Goal: Information Seeking & Learning: Learn about a topic

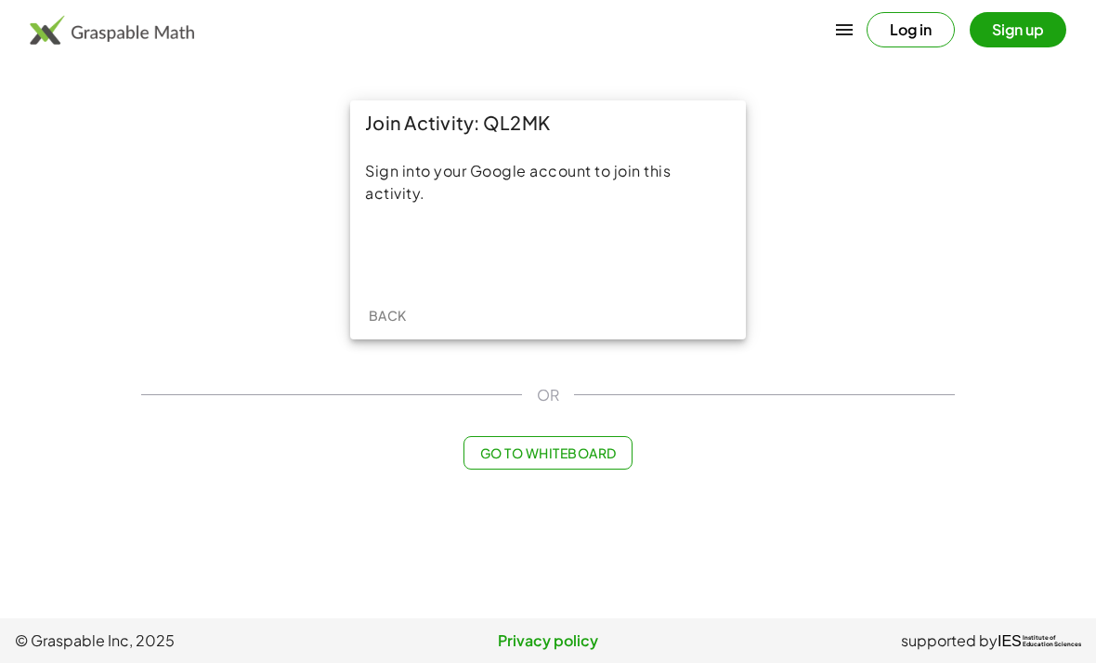
click at [561, 245] on div "Sign in with Google. Opens in new tab" at bounding box center [548, 252] width 171 height 41
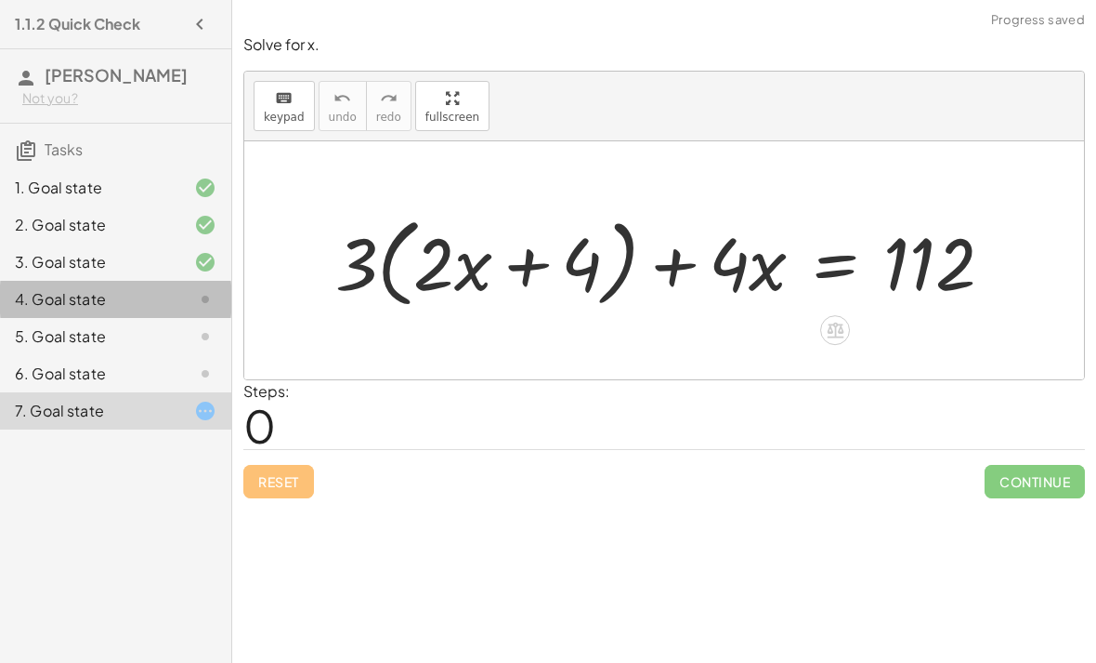
click at [48, 308] on div "4. Goal state" at bounding box center [90, 299] width 150 height 22
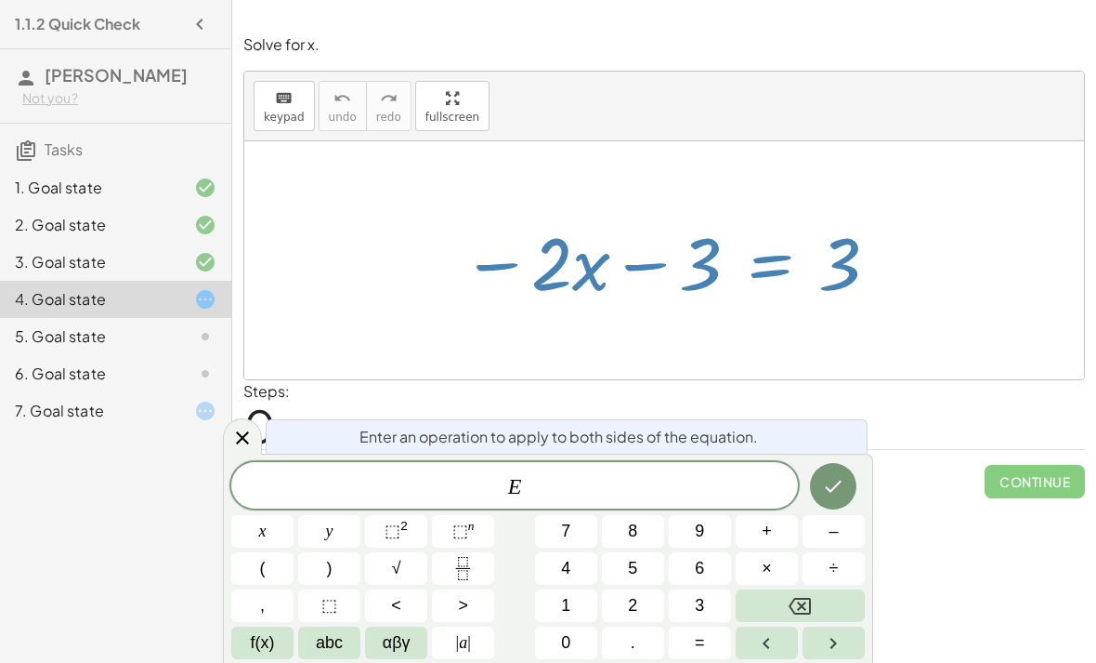
click at [838, 505] on button "Done" at bounding box center [833, 486] width 46 height 46
click at [772, 526] on span "+" at bounding box center [767, 530] width 10 height 25
click at [704, 597] on span "3" at bounding box center [699, 605] width 9 height 25
click at [833, 492] on icon "Done" at bounding box center [833, 486] width 22 height 22
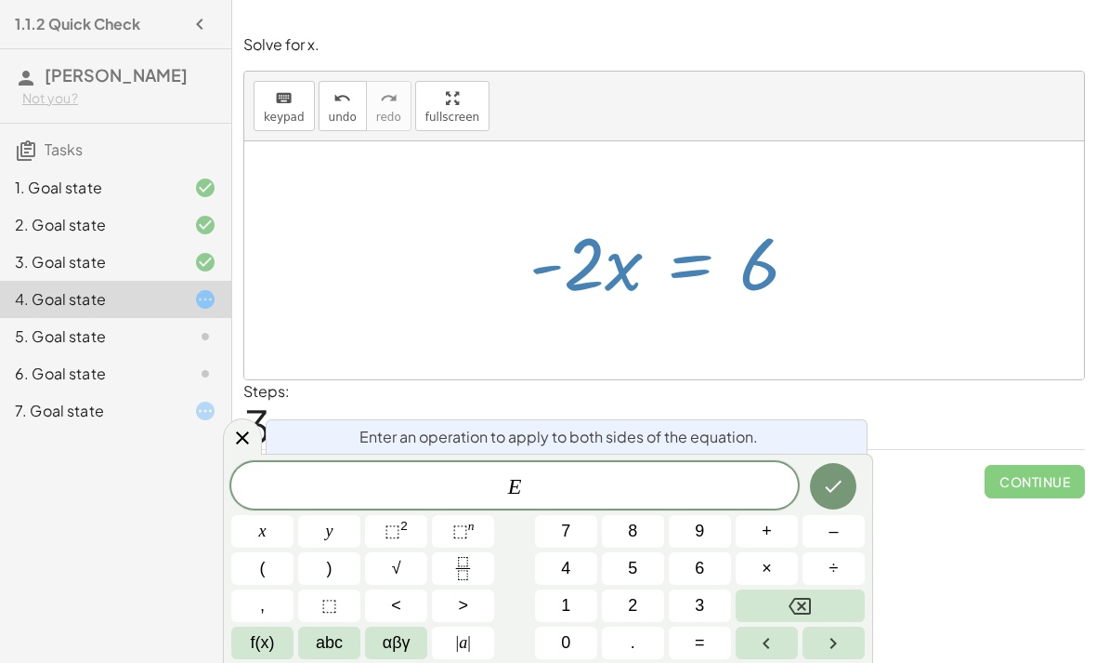
click at [854, 573] on button "÷" at bounding box center [834, 568] width 62 height 33
click at [828, 605] on button "Backspace" at bounding box center [800, 605] width 129 height 33
click at [467, 564] on icon "Fraction" at bounding box center [463, 568] width 23 height 23
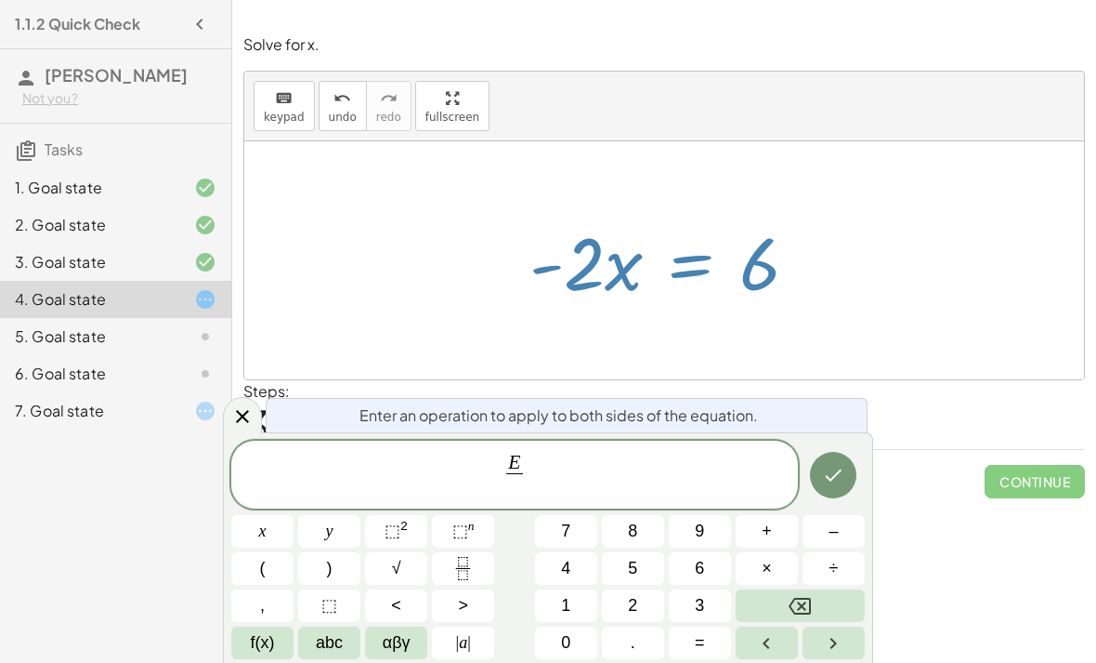
click at [845, 532] on button "–" at bounding box center [834, 531] width 62 height 33
click at [632, 594] on span "2" at bounding box center [632, 605] width 9 height 25
click at [852, 475] on button "Done" at bounding box center [833, 475] width 46 height 46
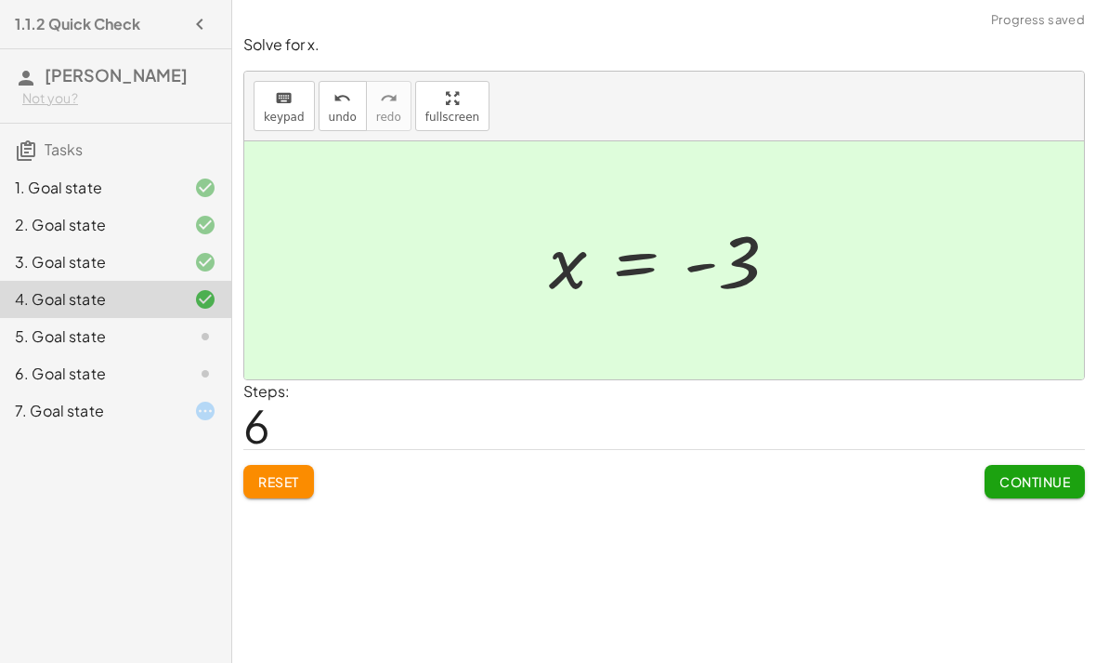
click at [1050, 485] on span "Continue" at bounding box center [1035, 481] width 71 height 17
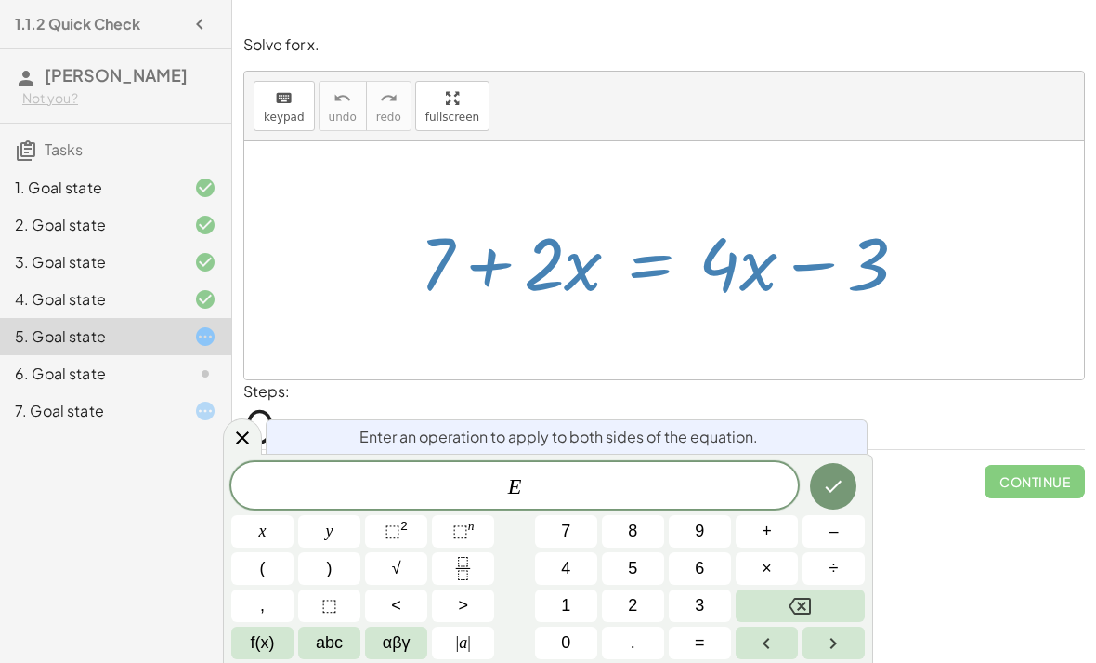
click at [772, 526] on span "+" at bounding box center [767, 530] width 10 height 25
click at [702, 593] on span "3" at bounding box center [699, 605] width 9 height 25
click at [824, 485] on icon "Done" at bounding box center [833, 486] width 22 height 22
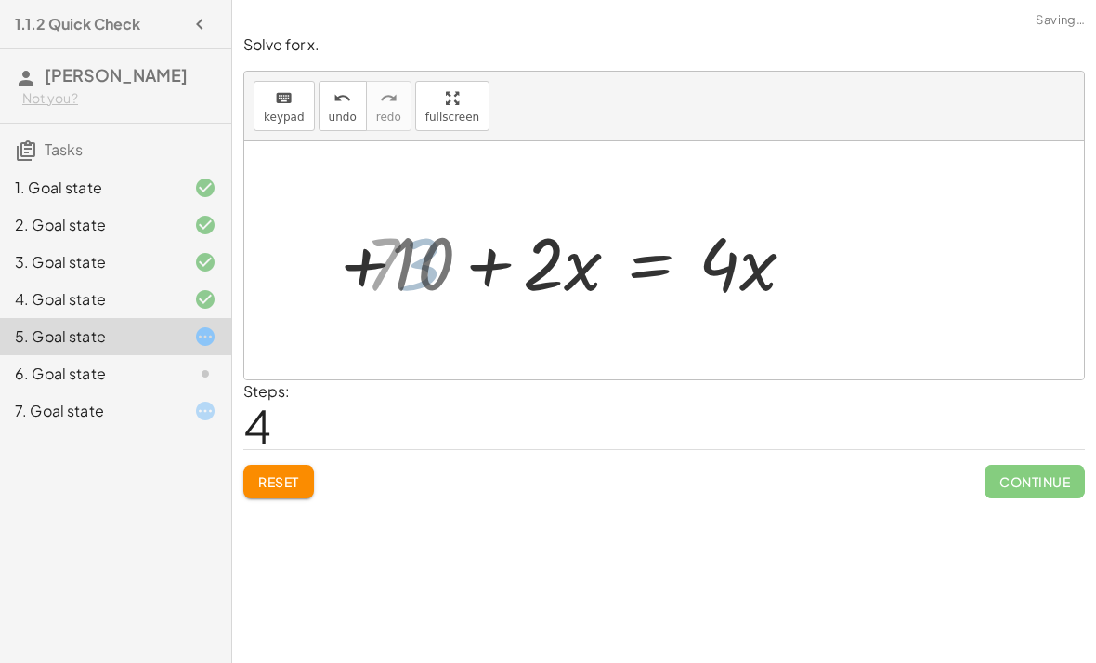
click at [374, 257] on div "+ 7 + · 2 · x = + · 4 · x − 3 + 7 + · 2 · x + 3 = + · 4 · x − 3 + 3 + 7 + · 2 ·…" at bounding box center [593, 260] width 461 height 105
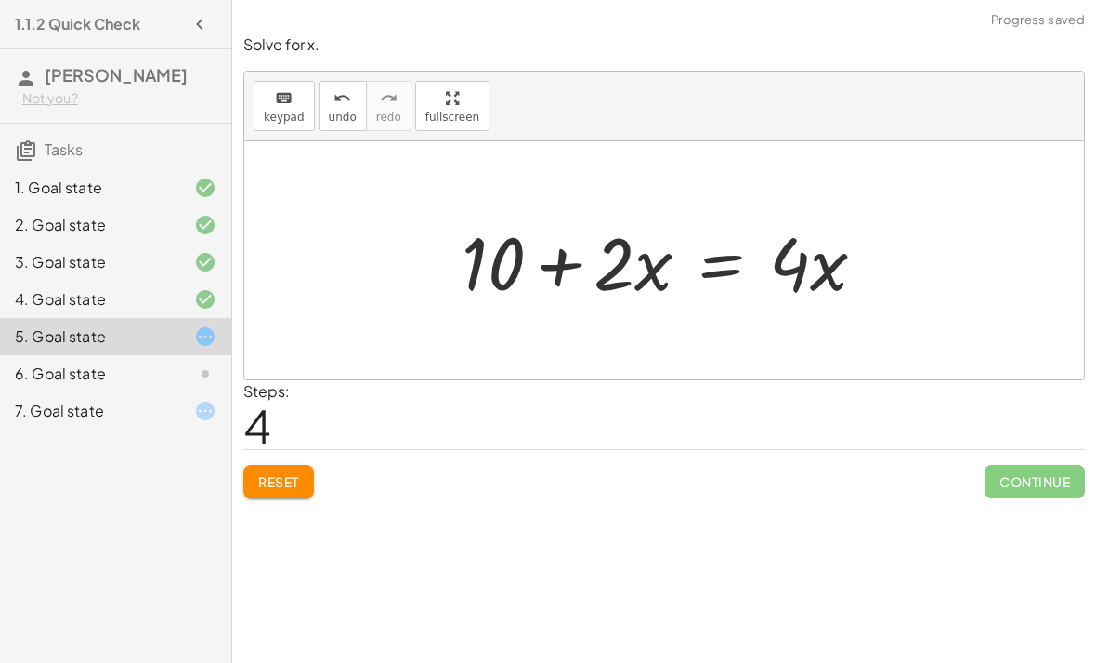
scroll to position [59, 0]
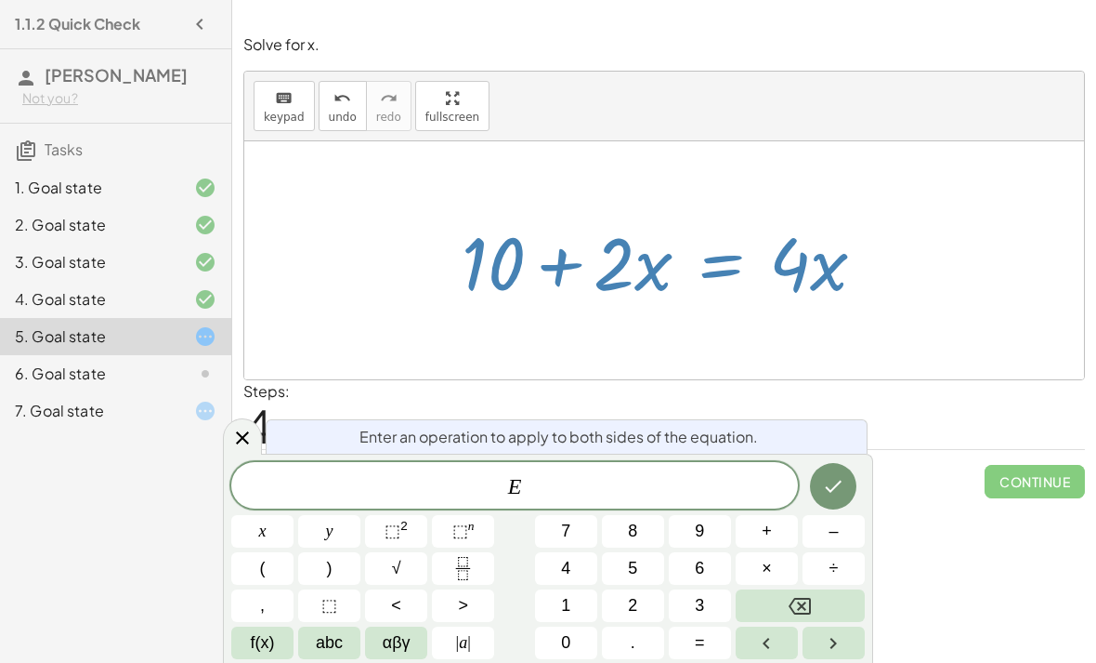
click at [840, 528] on button "–" at bounding box center [834, 531] width 62 height 33
click at [640, 599] on button "2" at bounding box center [633, 605] width 62 height 33
click at [338, 634] on span "abc" at bounding box center [329, 642] width 27 height 25
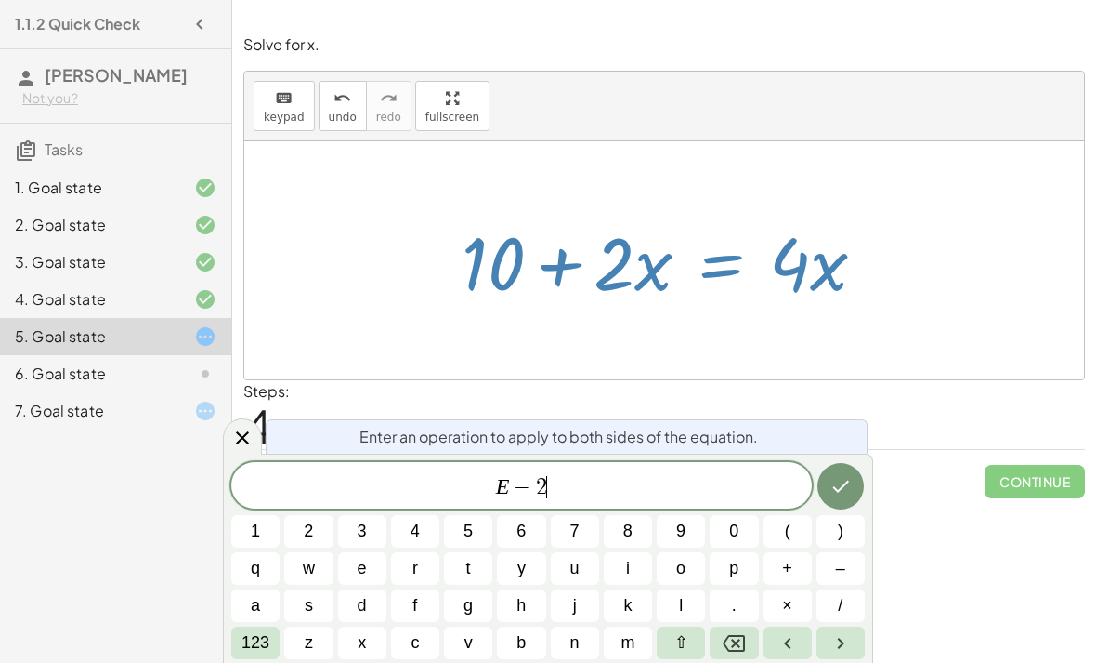
click at [368, 637] on button "x" at bounding box center [362, 642] width 48 height 33
click at [837, 494] on icon "Done" at bounding box center [841, 486] width 22 height 22
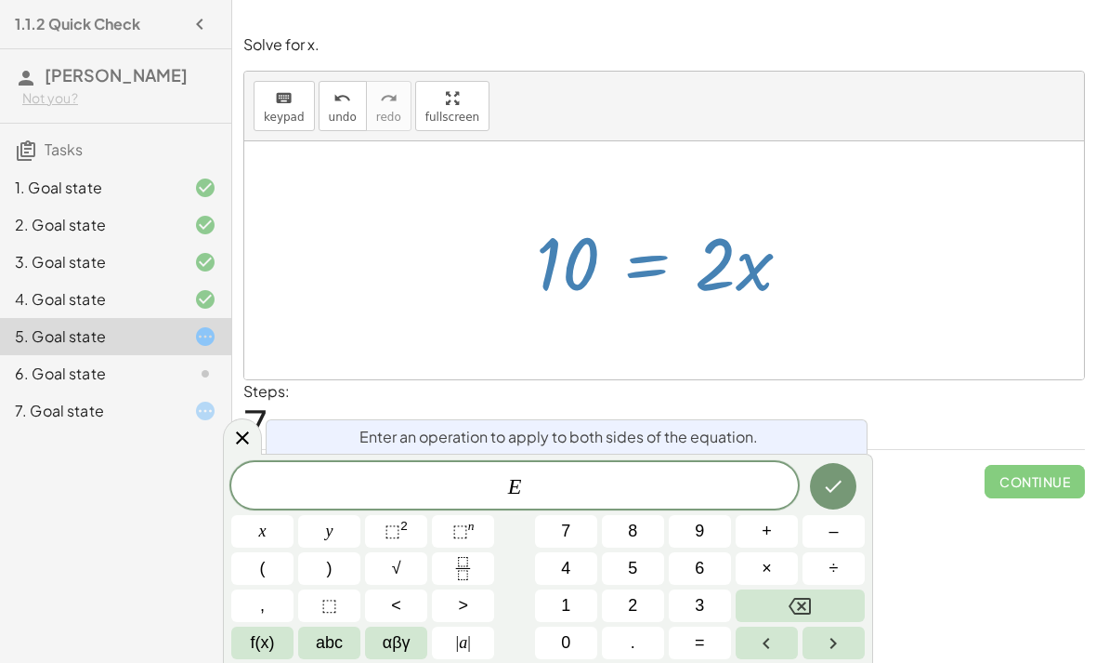
click at [469, 563] on icon "Fraction" at bounding box center [463, 568] width 23 height 23
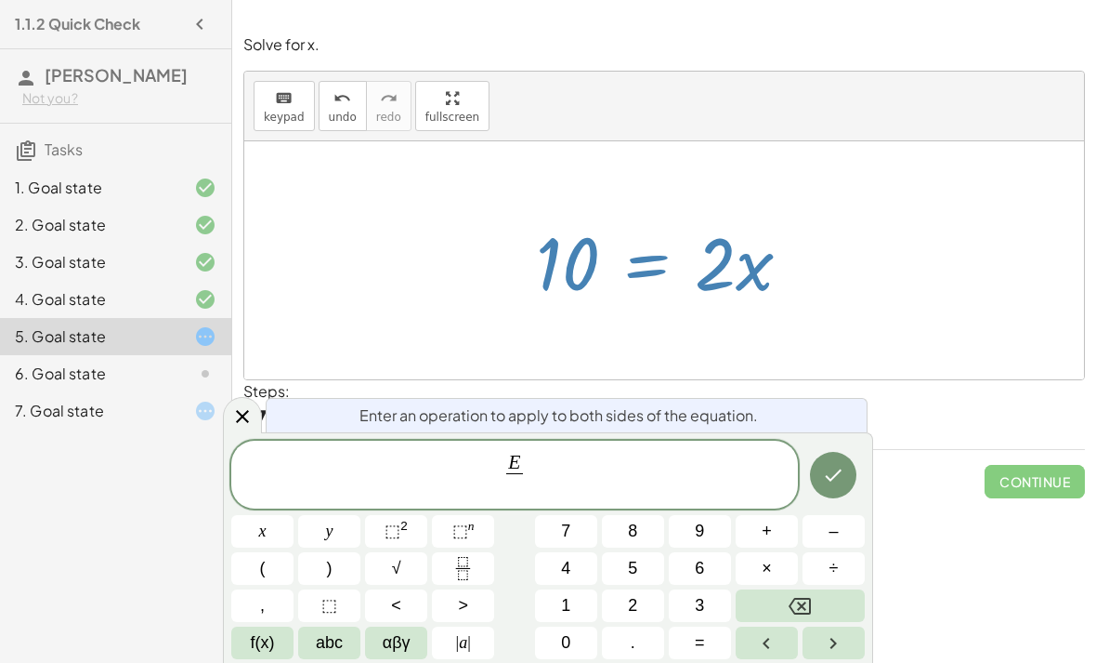
click at [644, 610] on button "2" at bounding box center [633, 605] width 62 height 33
click at [830, 470] on icon "Done" at bounding box center [833, 475] width 22 height 22
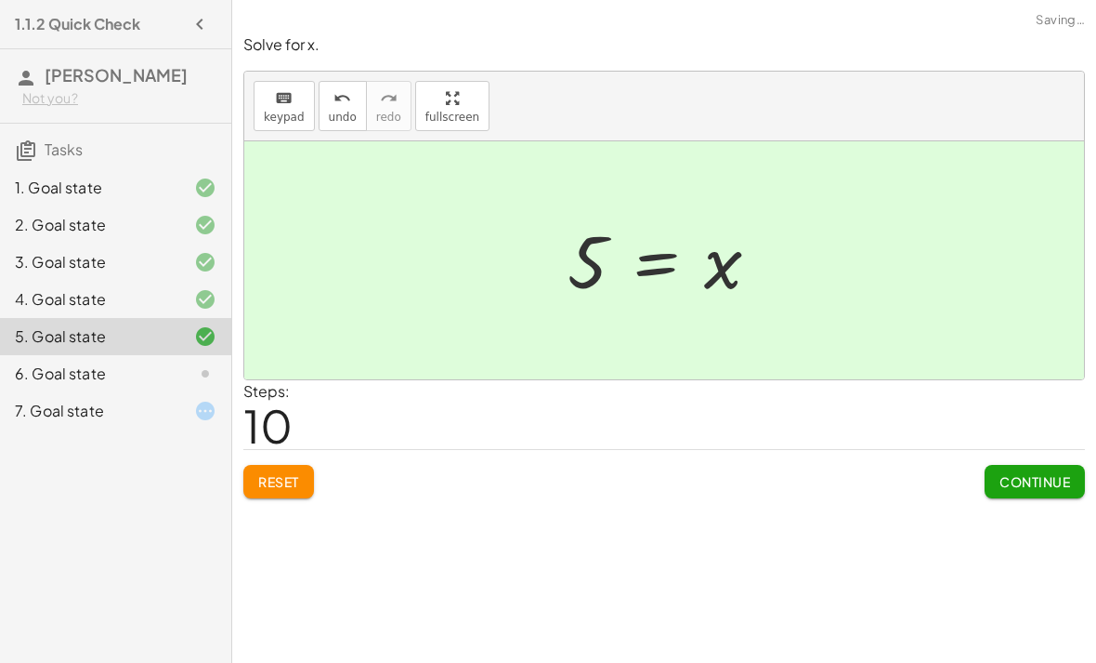
click at [1068, 473] on span "Continue" at bounding box center [1035, 481] width 71 height 17
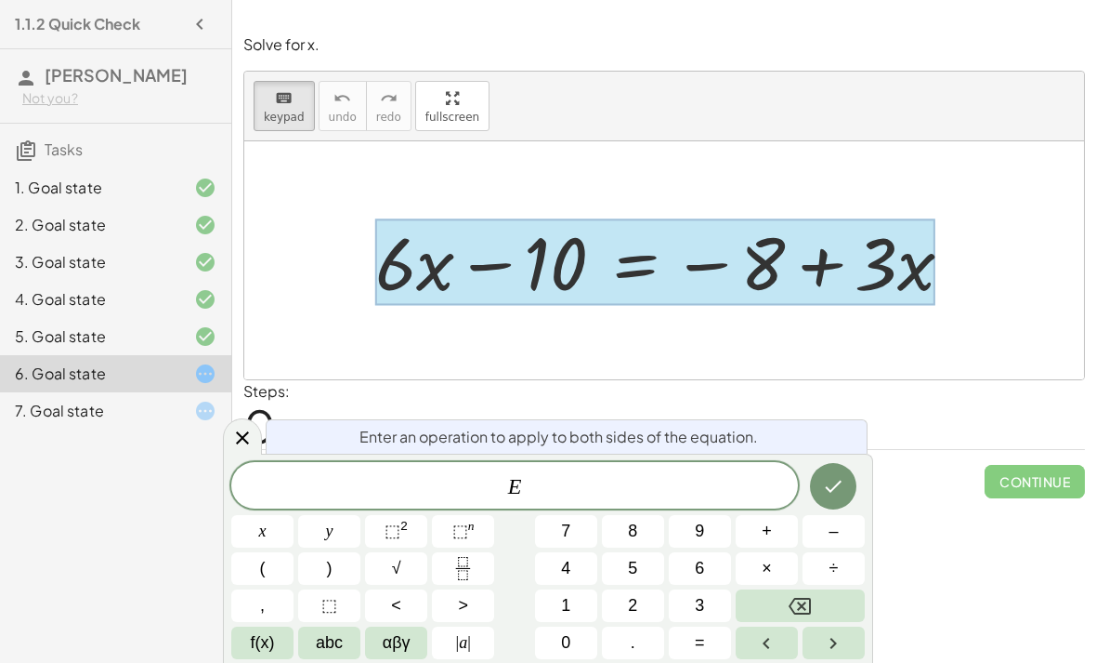
click at [847, 540] on button "–" at bounding box center [834, 531] width 62 height 33
click at [696, 605] on span "3" at bounding box center [699, 605] width 9 height 25
click at [841, 492] on icon "Done" at bounding box center [833, 486] width 22 height 22
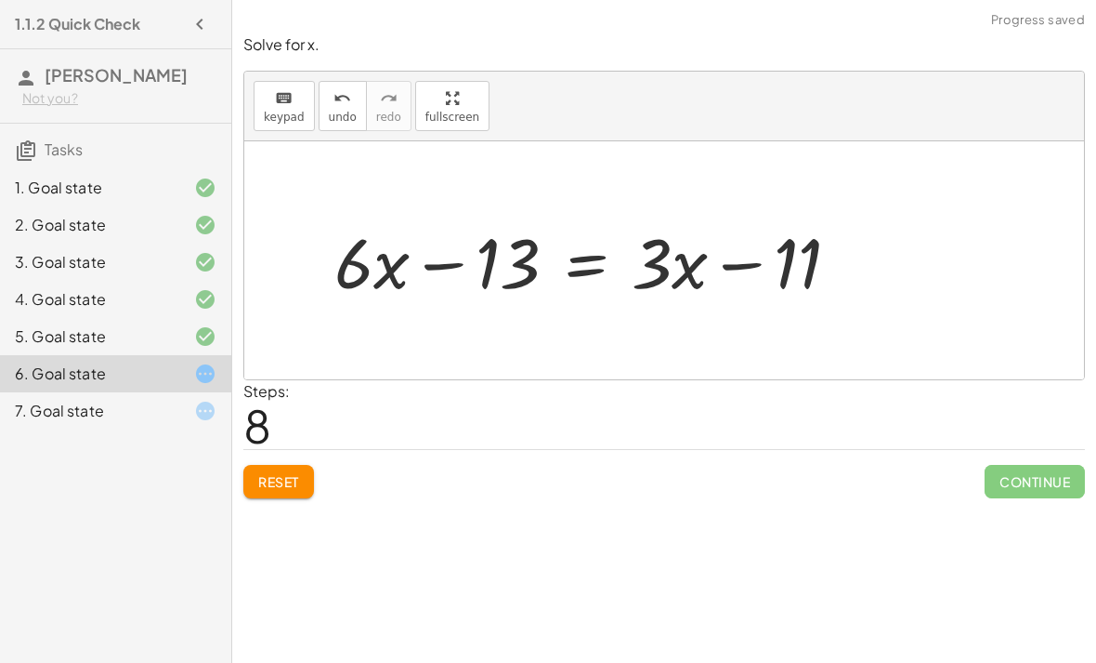
click at [279, 473] on span "Reset" at bounding box center [278, 481] width 41 height 17
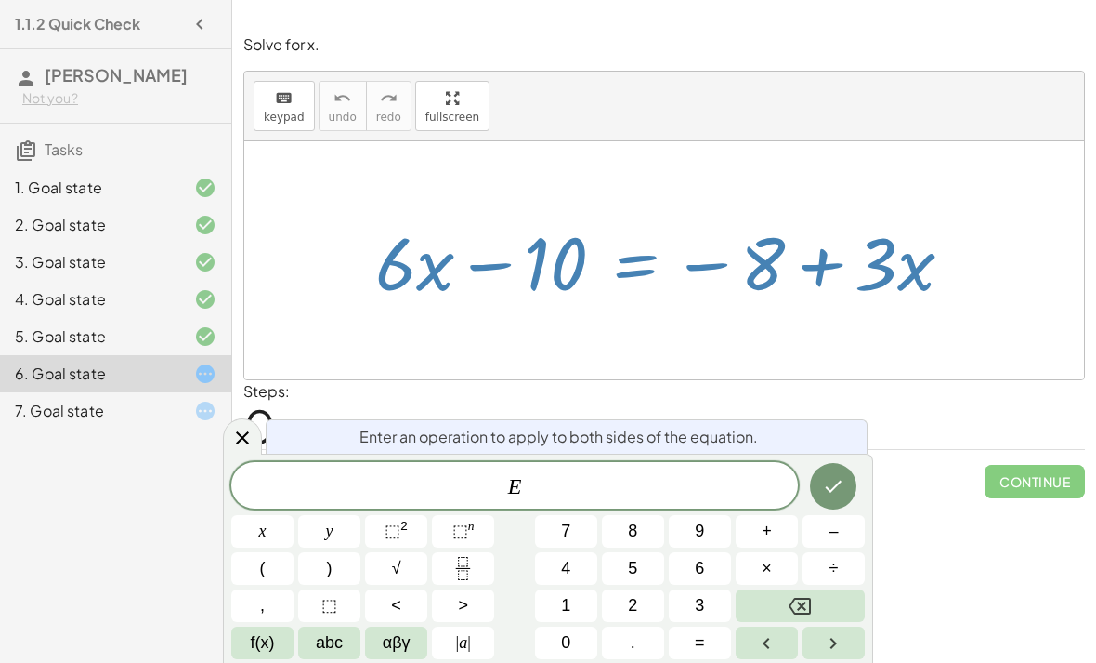
click at [768, 529] on span "+" at bounding box center [767, 530] width 10 height 25
click at [582, 604] on button "1" at bounding box center [566, 605] width 62 height 33
click at [582, 603] on button "1" at bounding box center [566, 605] width 62 height 33
click at [824, 605] on button "Backspace" at bounding box center [800, 605] width 129 height 33
click at [584, 632] on button "0" at bounding box center [566, 642] width 62 height 33
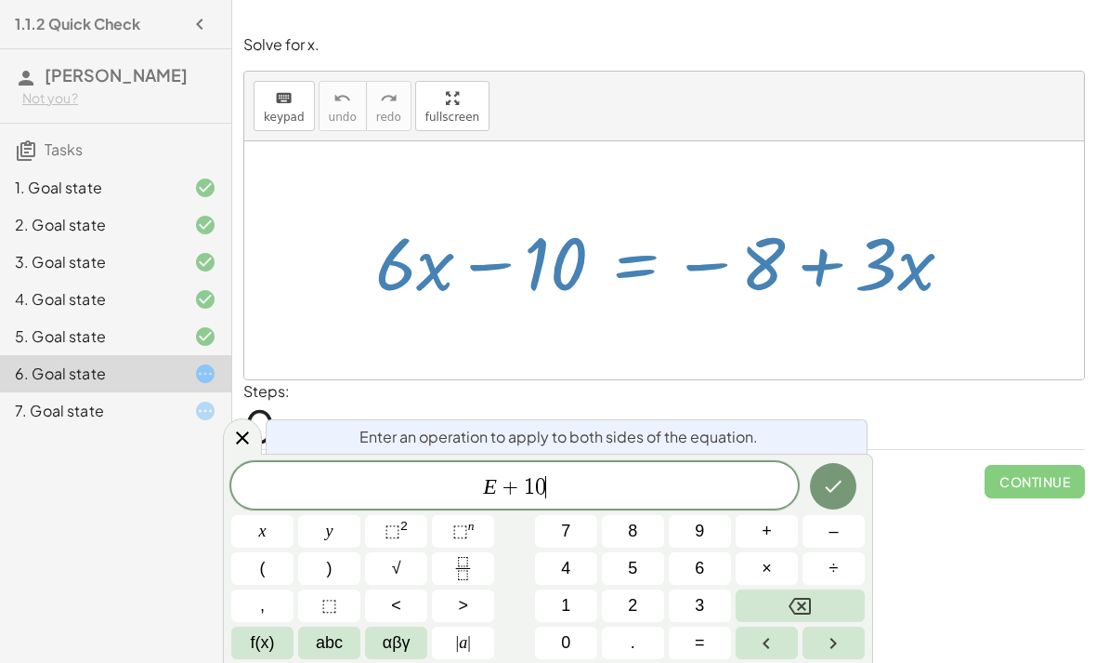
click at [856, 492] on button "Done" at bounding box center [833, 486] width 46 height 46
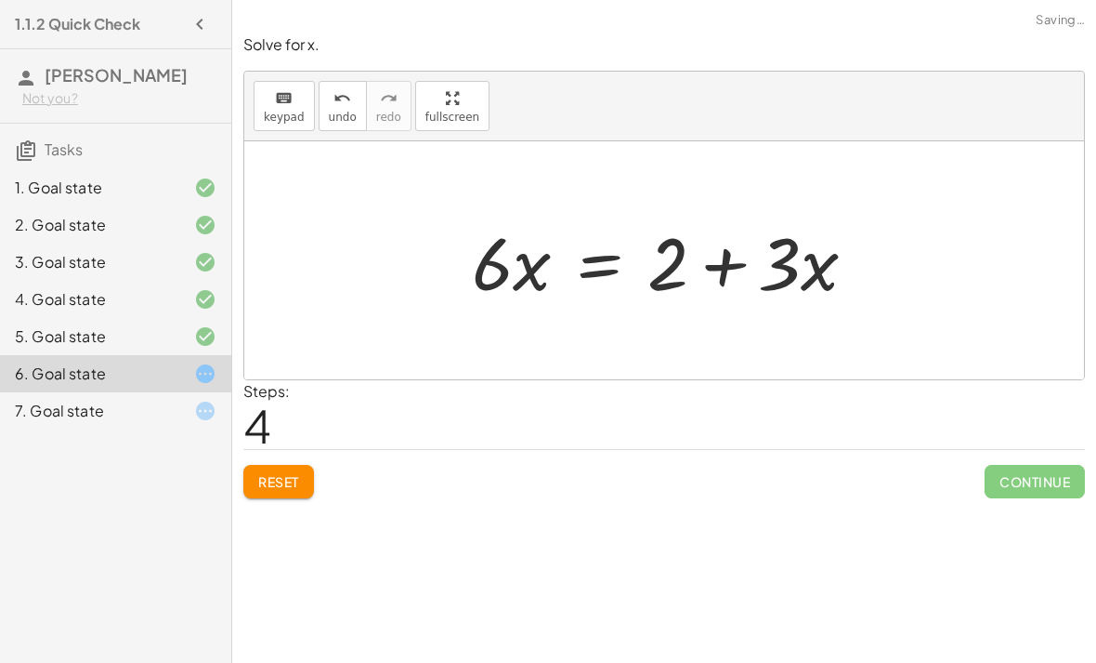
click at [920, 380] on div "Steps: 4" at bounding box center [664, 414] width 842 height 69
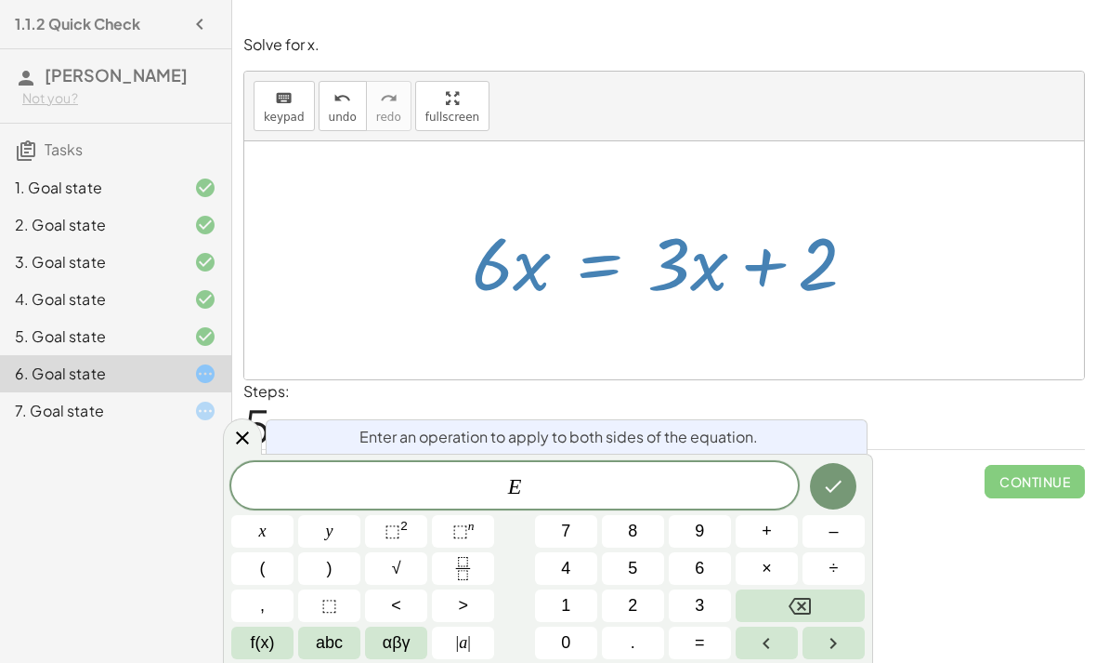
click at [841, 531] on button "–" at bounding box center [834, 531] width 62 height 33
click at [706, 599] on button "3" at bounding box center [700, 605] width 62 height 33
click at [321, 646] on span "abc" at bounding box center [329, 642] width 27 height 25
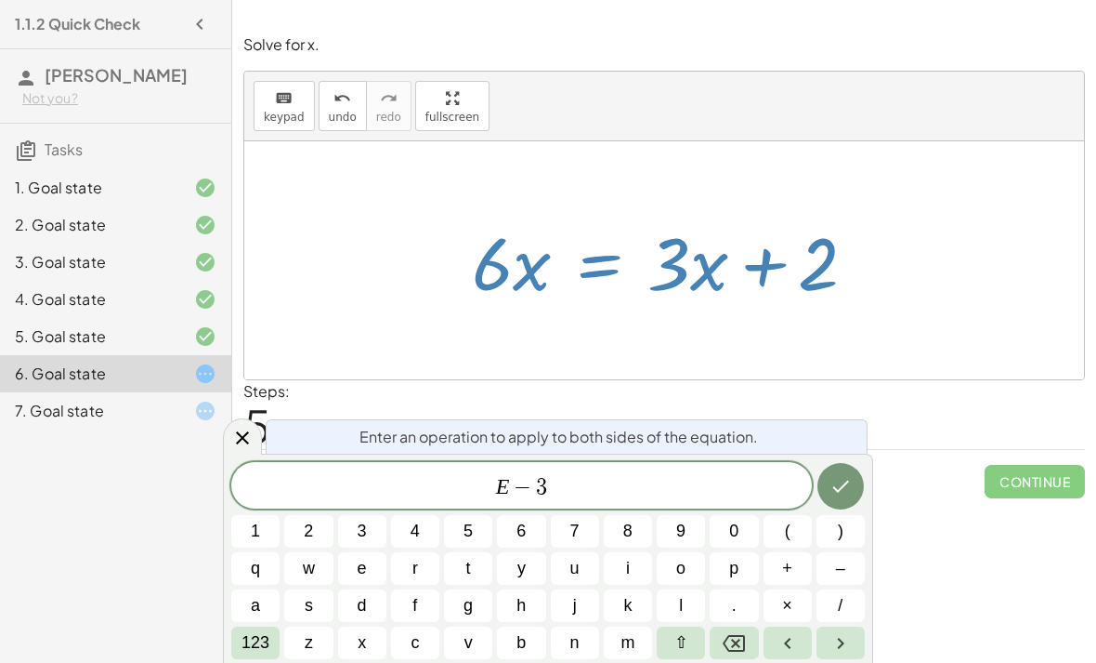
click at [369, 647] on button "x" at bounding box center [362, 642] width 48 height 33
click at [841, 492] on icon "Done" at bounding box center [841, 486] width 22 height 22
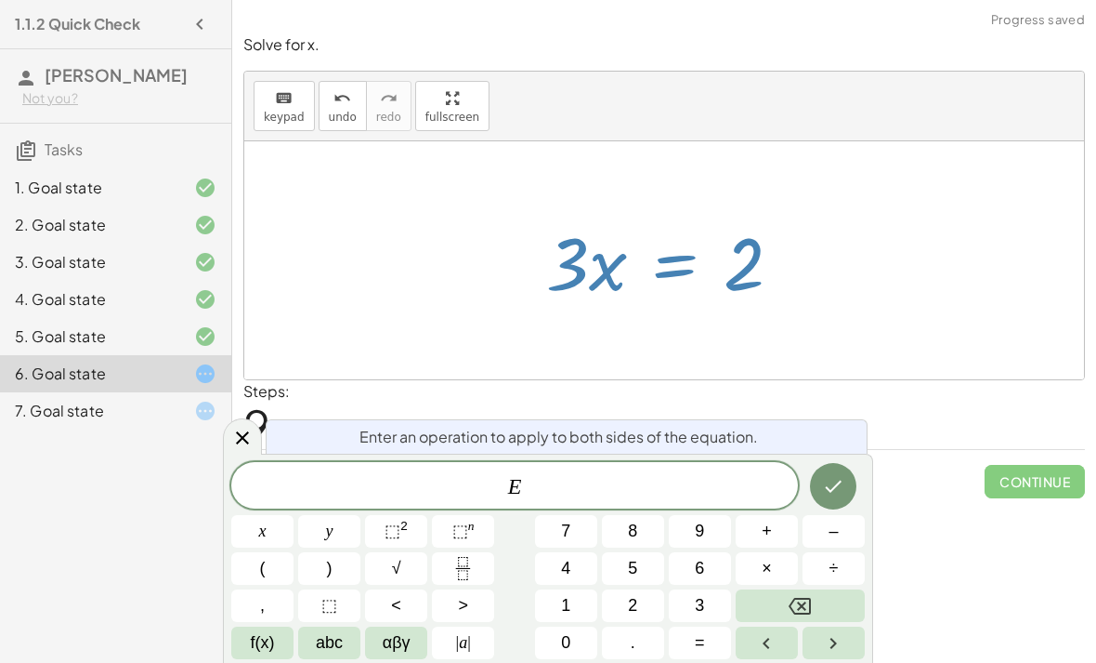
click at [473, 555] on button "Fraction" at bounding box center [463, 568] width 62 height 33
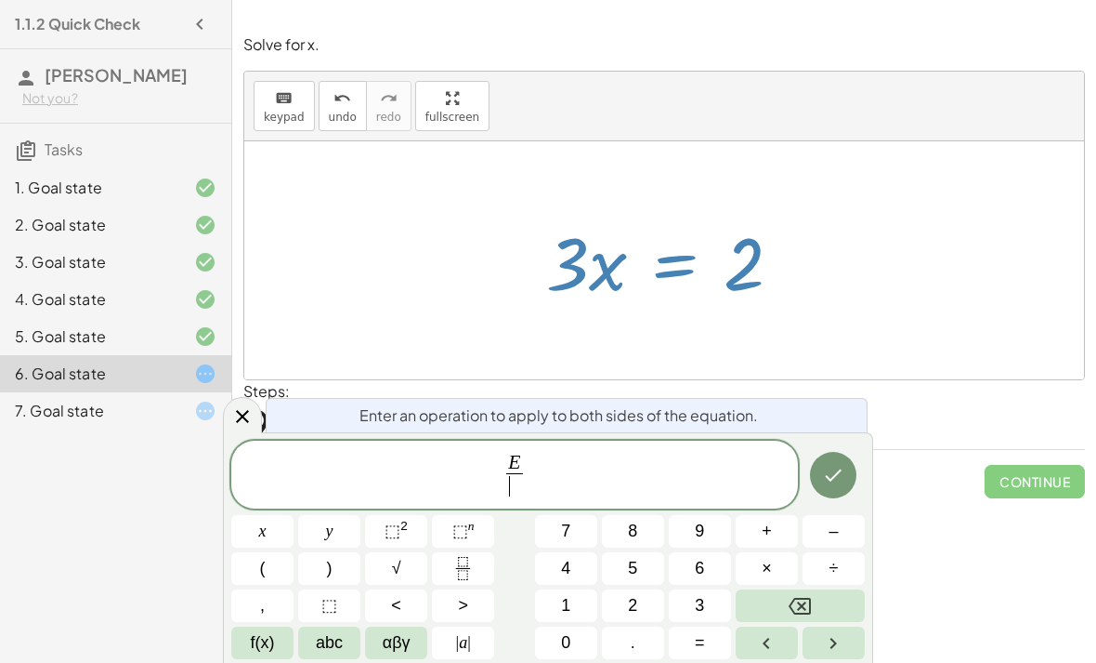
click at [708, 603] on button "3" at bounding box center [700, 605] width 62 height 33
click at [836, 473] on icon "Done" at bounding box center [833, 475] width 22 height 22
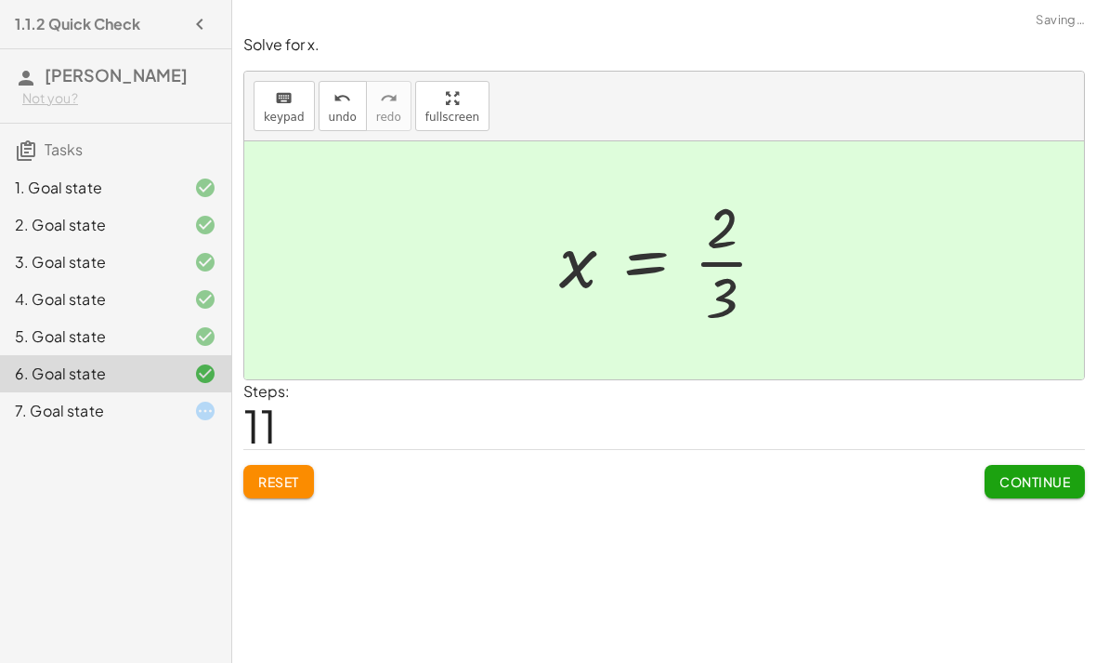
click at [1057, 473] on span "Continue" at bounding box center [1035, 481] width 71 height 17
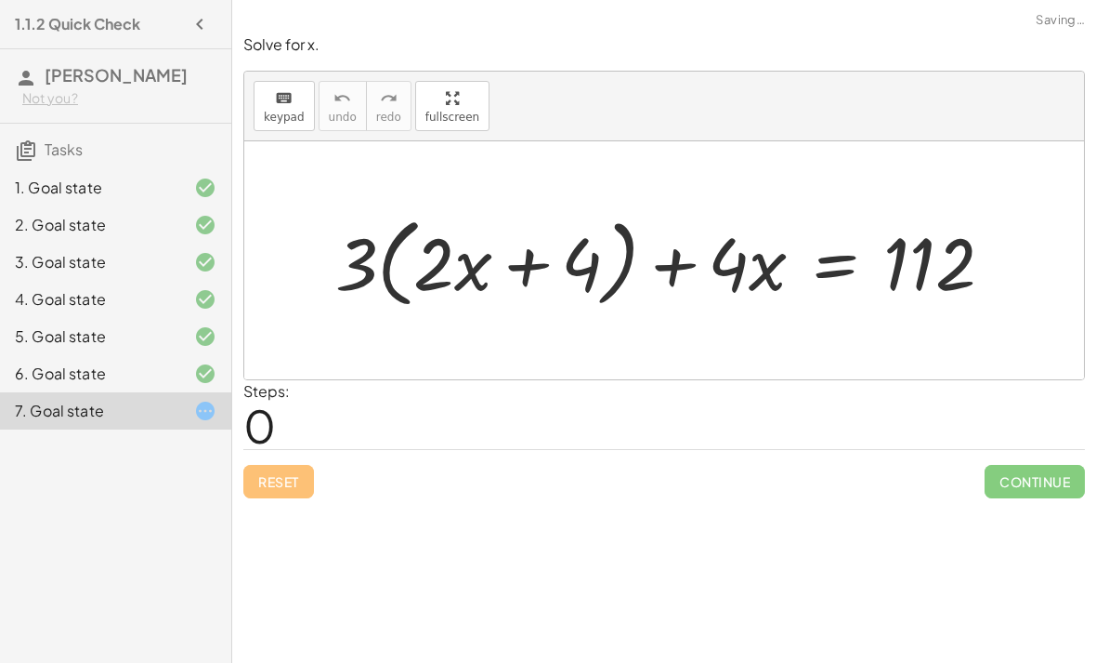
click at [1094, 96] on div "Solve for x. keyboard keypad undo undo redo redo fullscreen + · 3 · ( + · 2 · x…" at bounding box center [664, 266] width 864 height 486
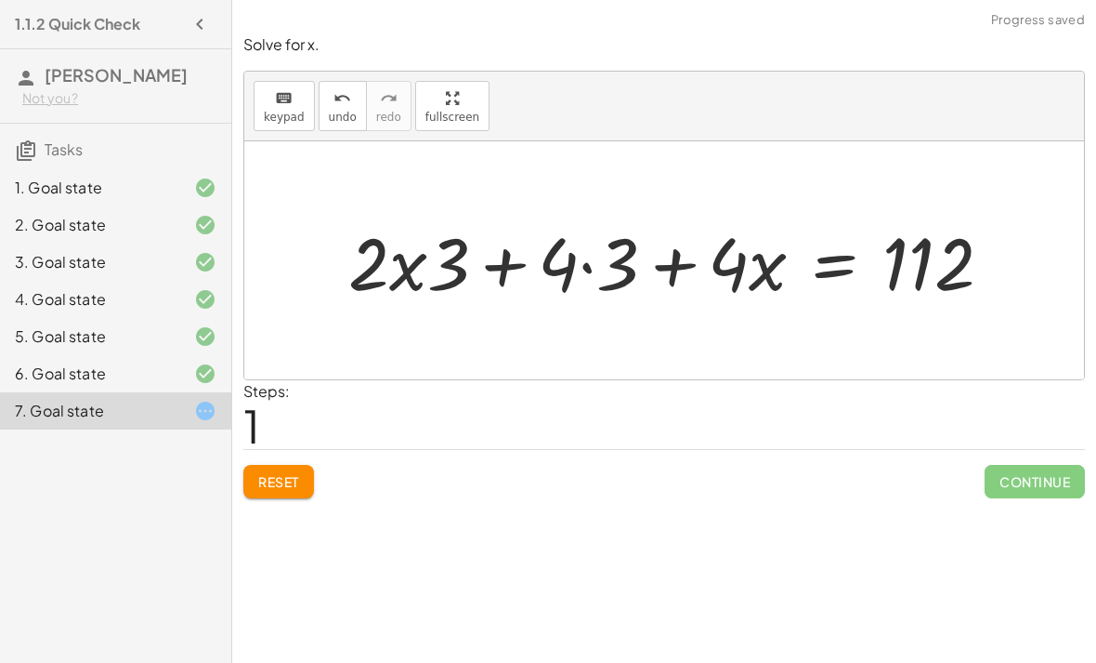
click at [298, 473] on span "Reset" at bounding box center [278, 481] width 41 height 17
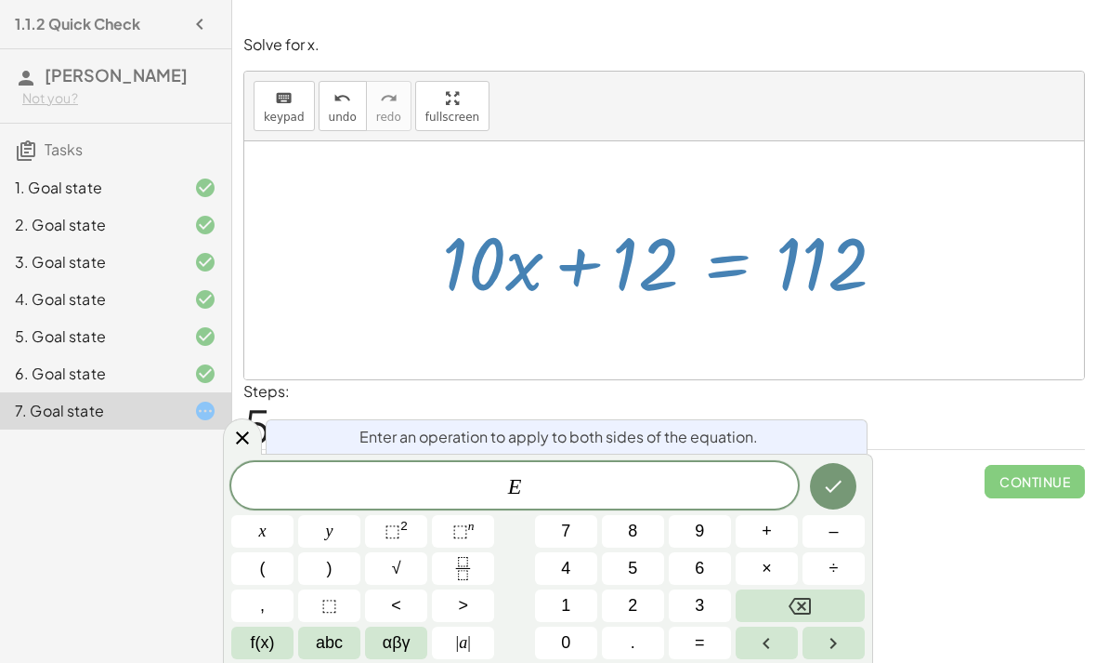
click at [843, 536] on button "–" at bounding box center [834, 531] width 62 height 33
click at [562, 602] on span "1" at bounding box center [565, 605] width 9 height 25
click at [650, 599] on button "2" at bounding box center [633, 605] width 62 height 33
click at [825, 479] on icon "Done" at bounding box center [833, 486] width 22 height 22
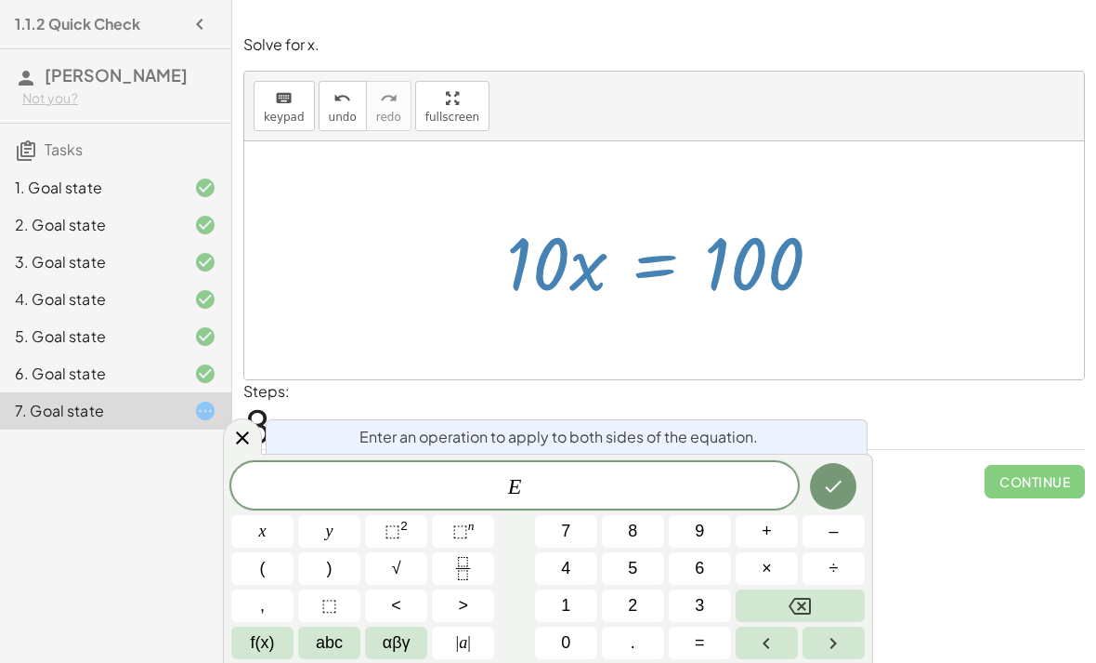
click at [467, 563] on icon "Fraction" at bounding box center [462, 561] width 9 height 9
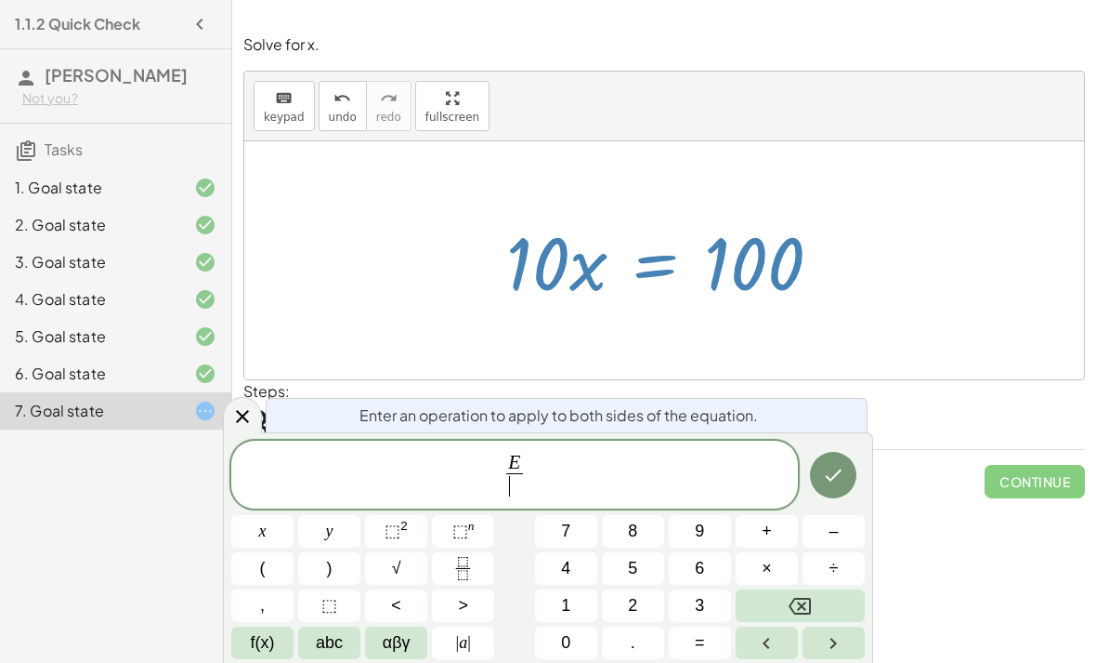
click at [578, 598] on button "1" at bounding box center [566, 605] width 62 height 33
click at [573, 645] on button "0" at bounding box center [566, 642] width 62 height 33
click at [838, 477] on icon "Done" at bounding box center [833, 475] width 22 height 22
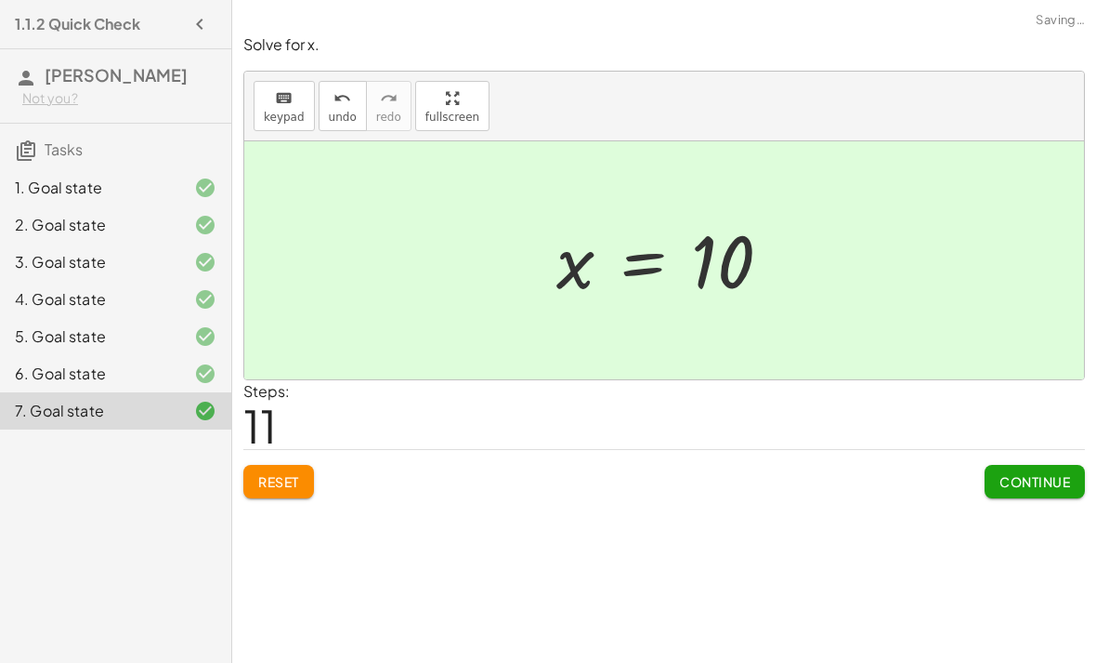
click at [1059, 473] on span "Continue" at bounding box center [1035, 481] width 71 height 17
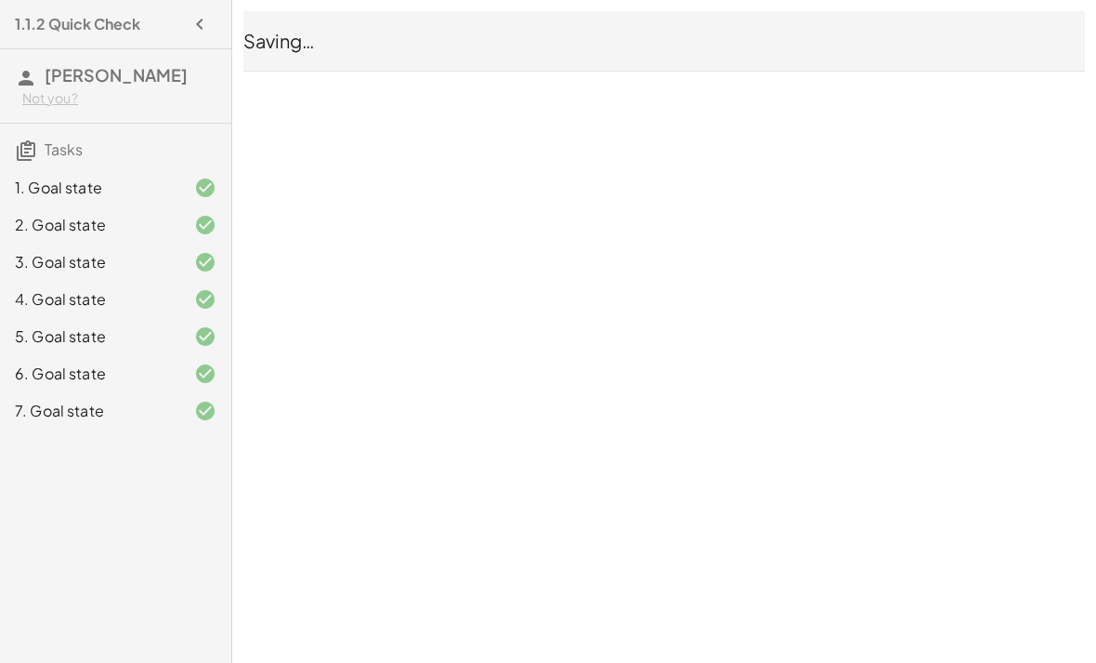
scroll to position [0, 0]
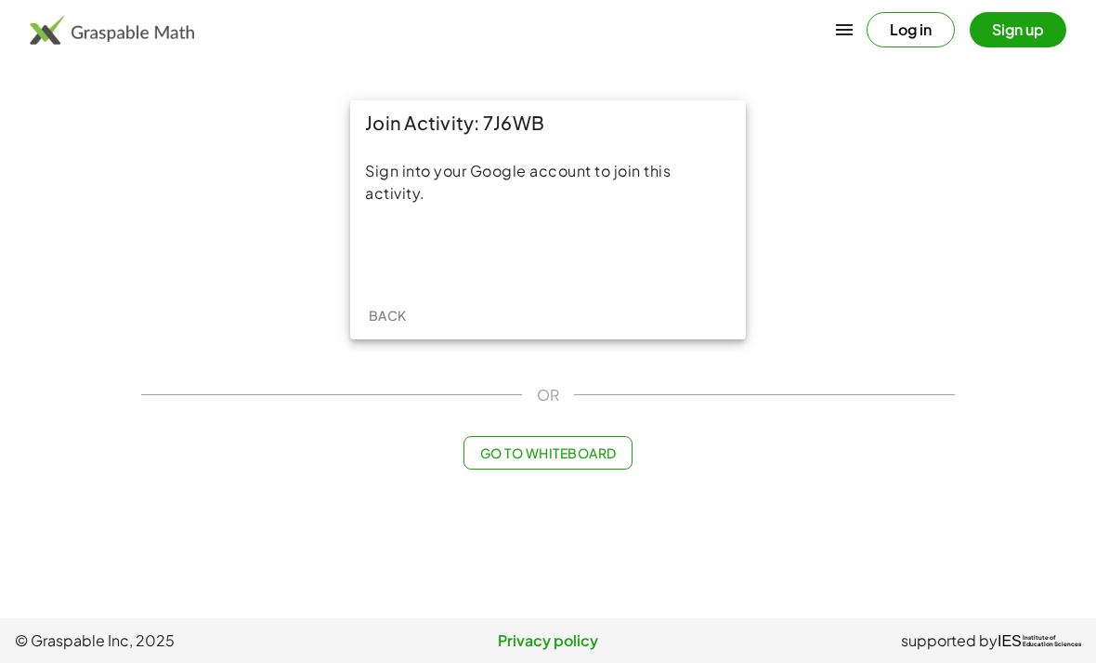
click at [591, 249] on div "Sign in with Google. Opens in new tab" at bounding box center [548, 252] width 171 height 41
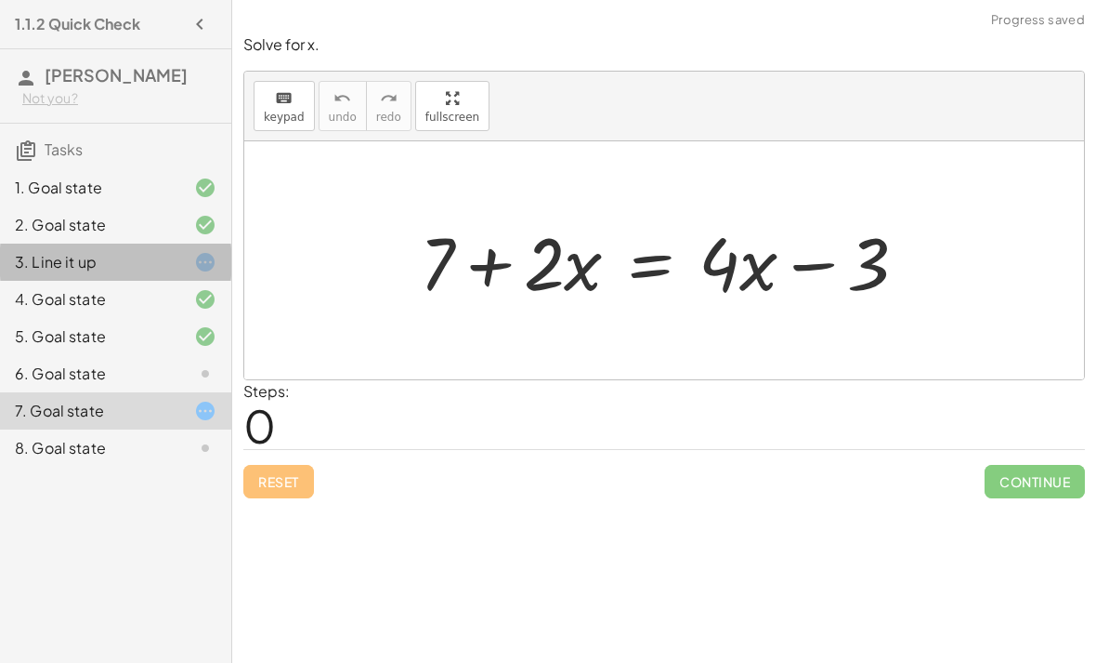
click at [190, 318] on div "3. Line it up" at bounding box center [115, 336] width 231 height 37
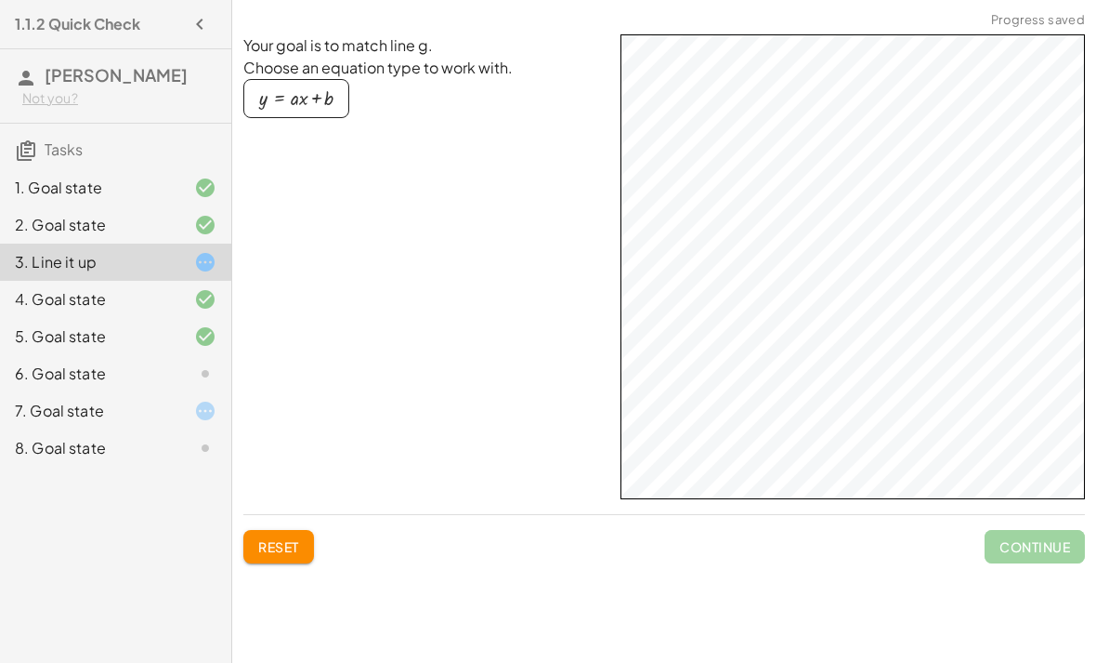
click at [200, 373] on icon at bounding box center [205, 373] width 22 height 22
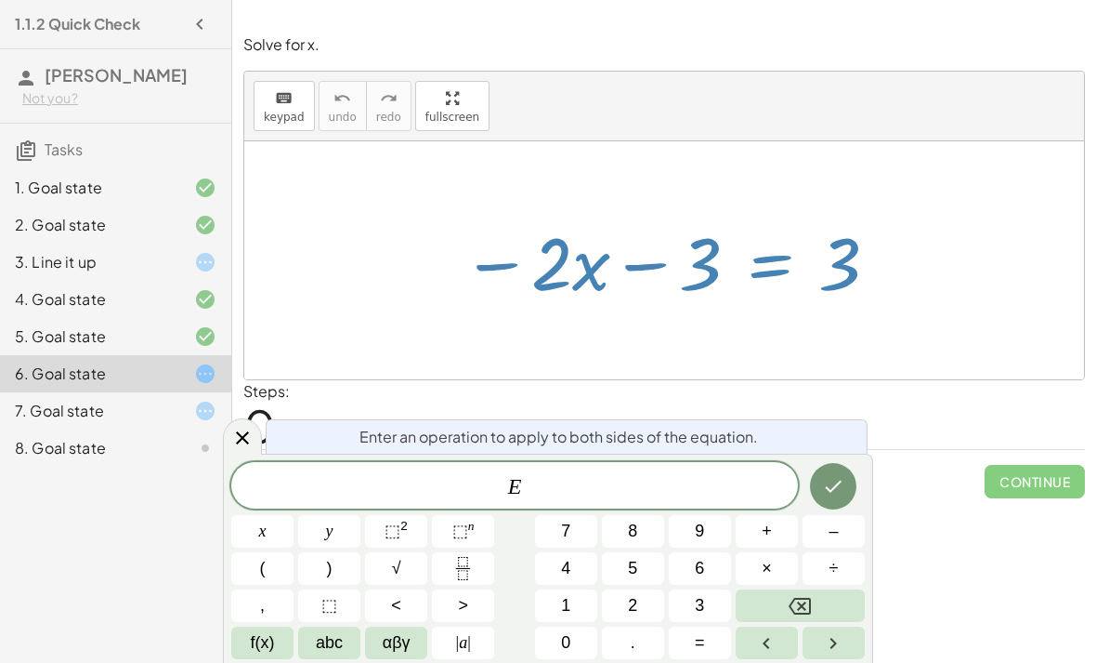
click at [773, 528] on button "+" at bounding box center [767, 531] width 62 height 33
click at [702, 598] on span "3" at bounding box center [699, 605] width 9 height 25
click at [825, 483] on icon "Done" at bounding box center [833, 486] width 22 height 22
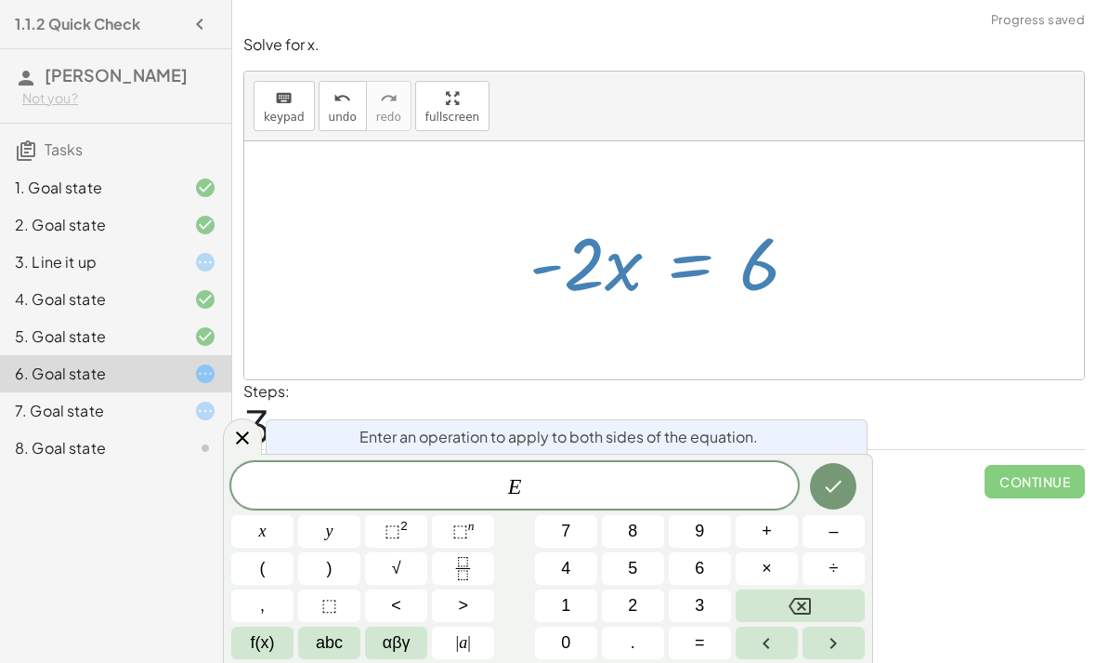
click at [477, 561] on button "Fraction" at bounding box center [463, 568] width 62 height 33
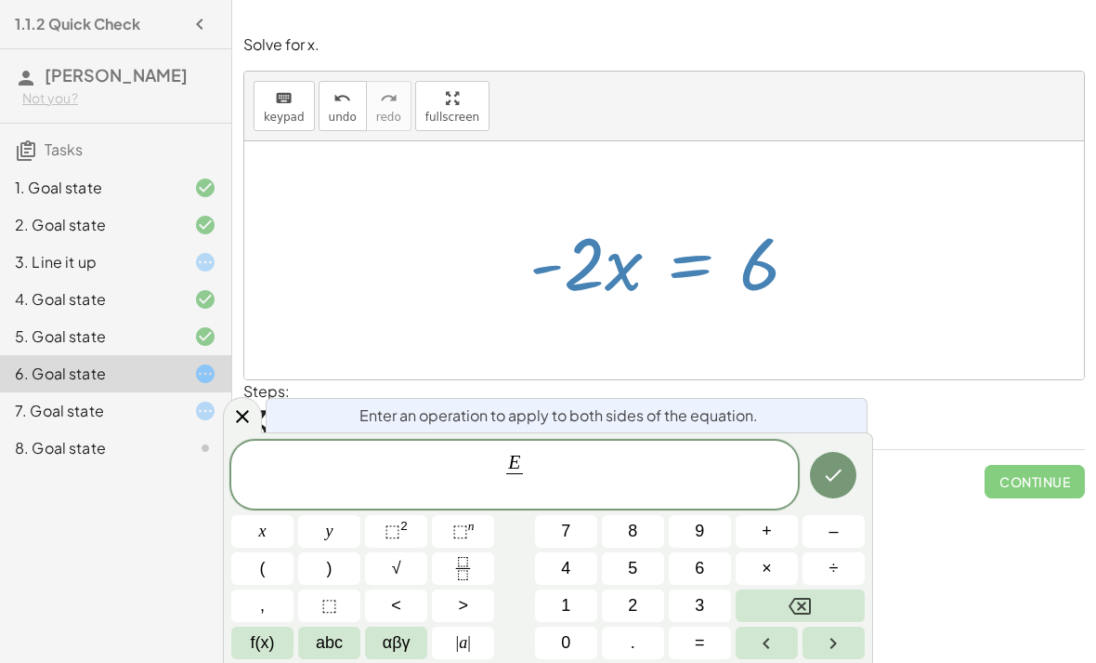
click at [841, 530] on button "–" at bounding box center [834, 531] width 62 height 33
click at [645, 610] on button "2" at bounding box center [633, 605] width 62 height 33
click at [825, 478] on icon "Done" at bounding box center [833, 475] width 22 height 22
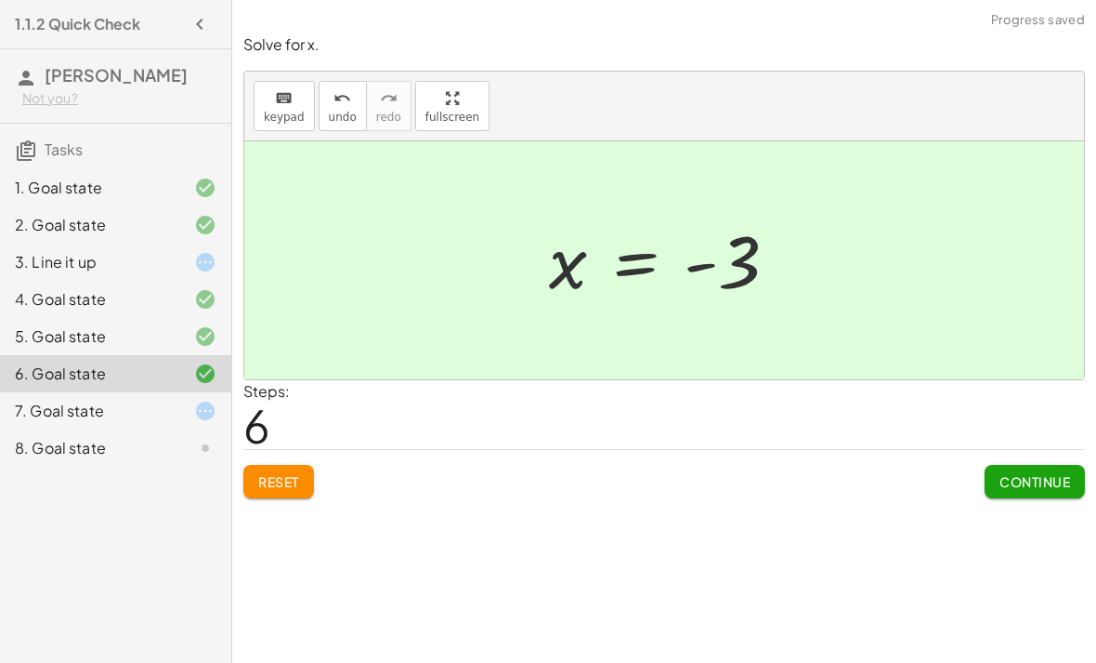
click at [1028, 494] on button "Continue" at bounding box center [1035, 481] width 100 height 33
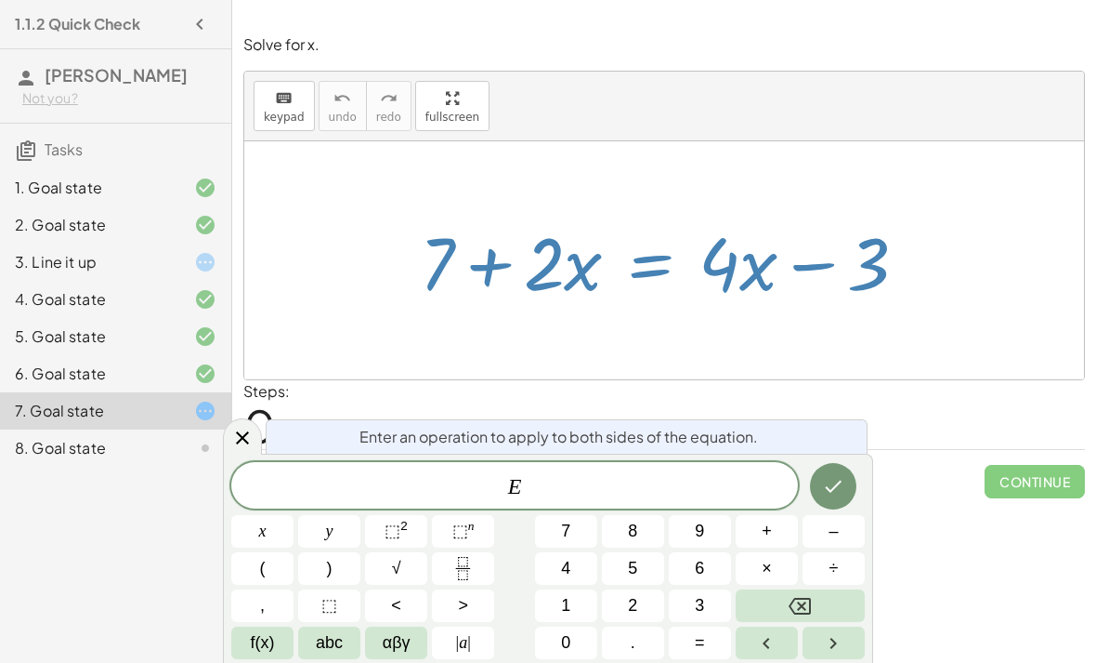
click at [682, 481] on span "E" at bounding box center [514, 487] width 567 height 26
click at [843, 543] on button "–" at bounding box center [834, 531] width 62 height 33
click at [654, 602] on button "2" at bounding box center [633, 605] width 62 height 33
click at [328, 655] on button "abc" at bounding box center [329, 642] width 62 height 33
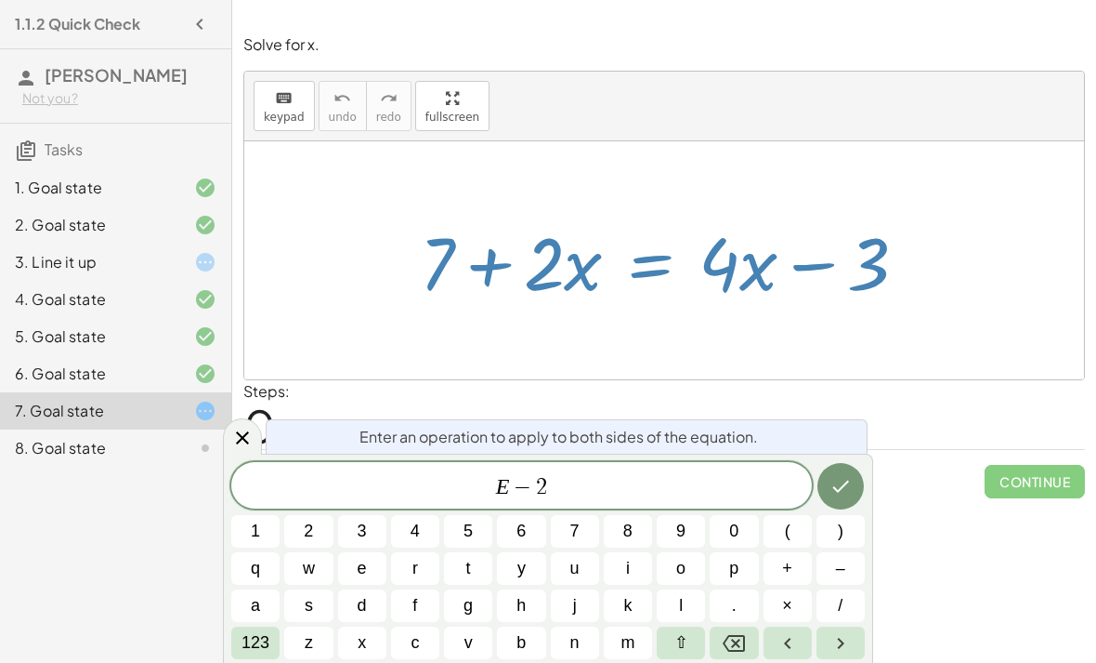
click at [364, 637] on span "x" at bounding box center [362, 642] width 8 height 25
click at [859, 495] on button "Done" at bounding box center [841, 486] width 46 height 46
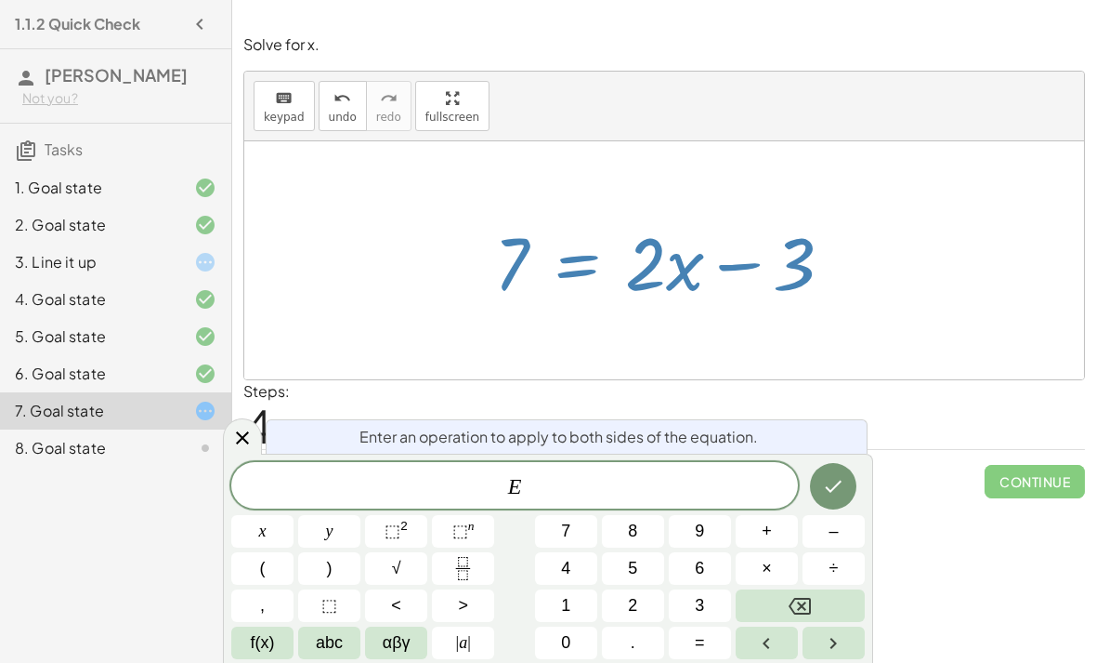
click at [770, 522] on span "+" at bounding box center [767, 530] width 10 height 25
click at [698, 603] on span "3" at bounding box center [699, 605] width 9 height 25
click at [823, 495] on icon "Done" at bounding box center [833, 486] width 22 height 22
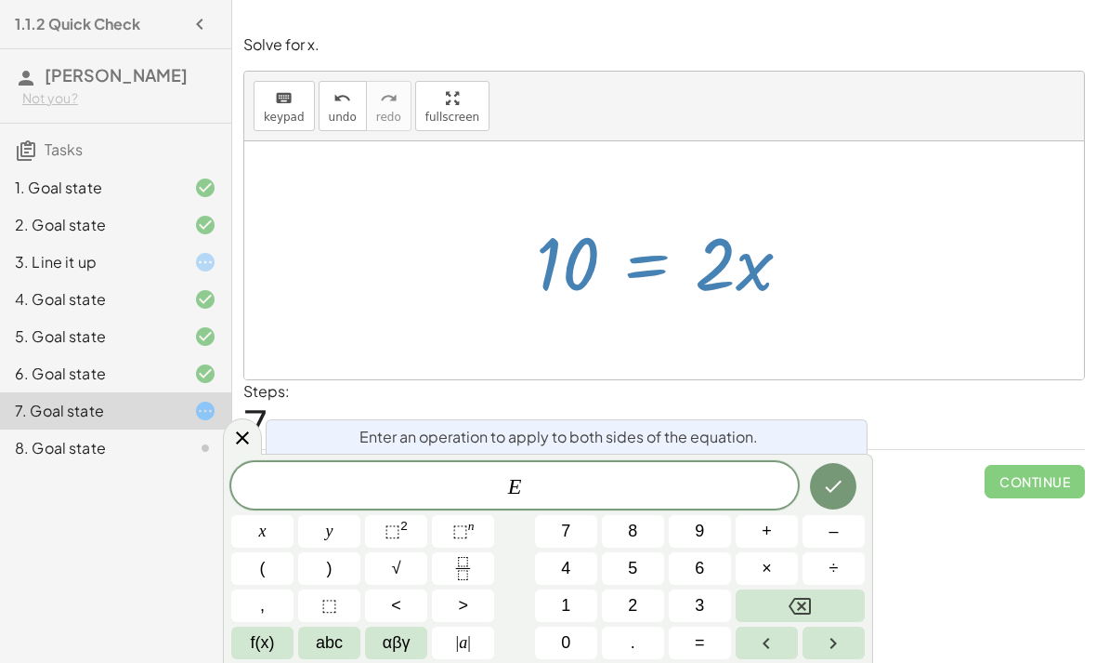
click at [465, 560] on icon "Fraction" at bounding box center [463, 568] width 23 height 23
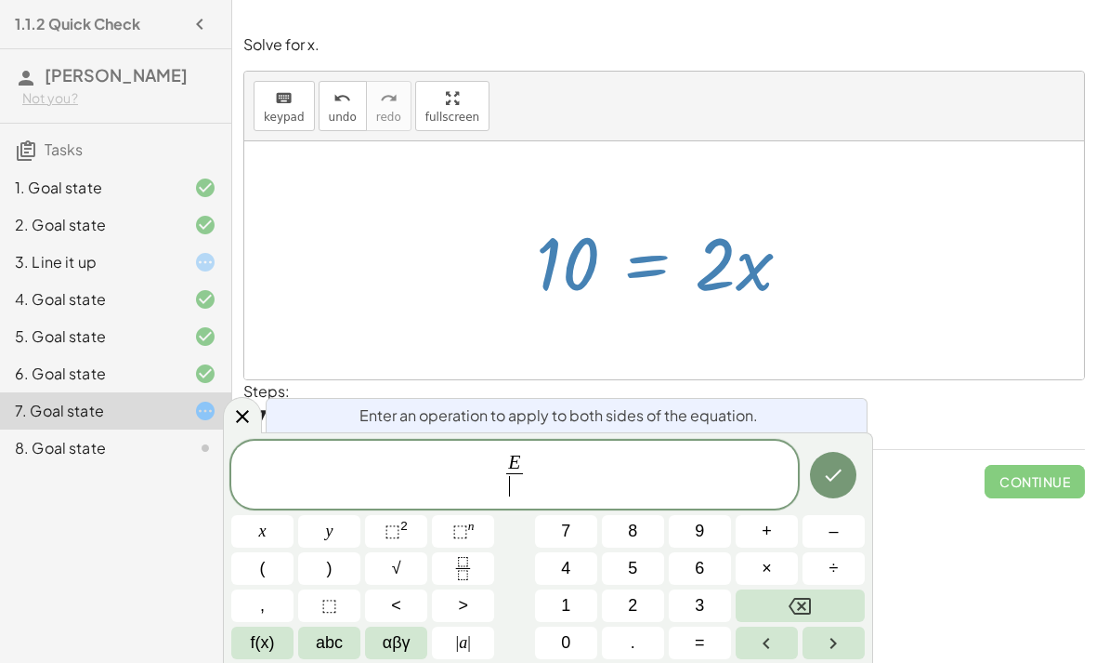
click at [637, 599] on span "2" at bounding box center [632, 605] width 9 height 25
click at [815, 476] on button "Done" at bounding box center [833, 475] width 46 height 46
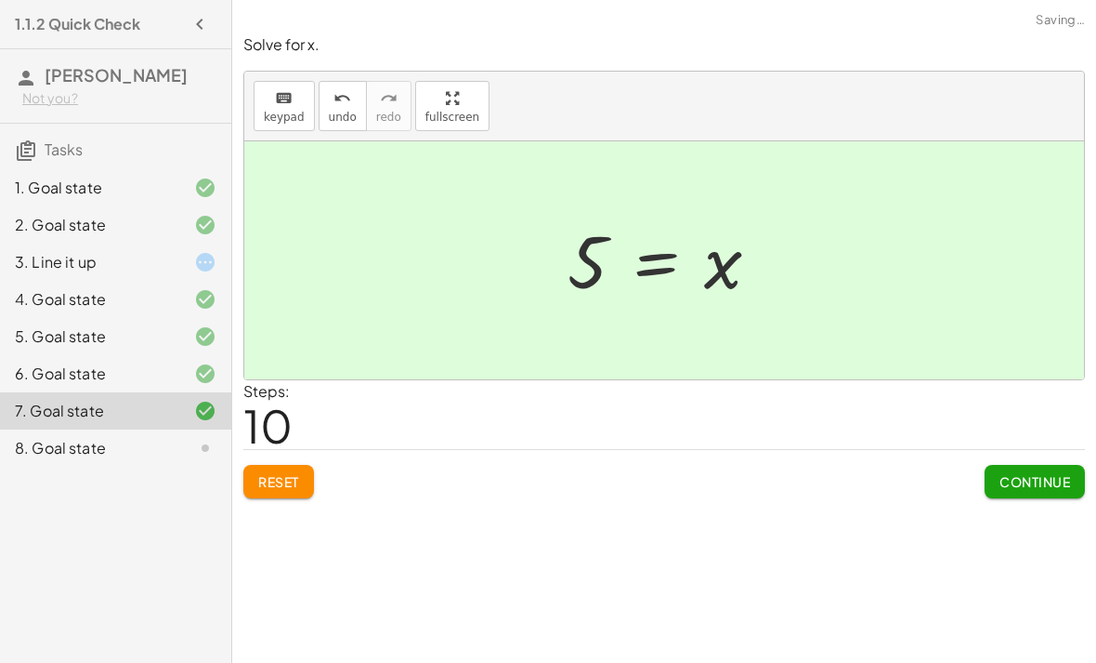
click at [1048, 483] on span "Continue" at bounding box center [1035, 481] width 71 height 17
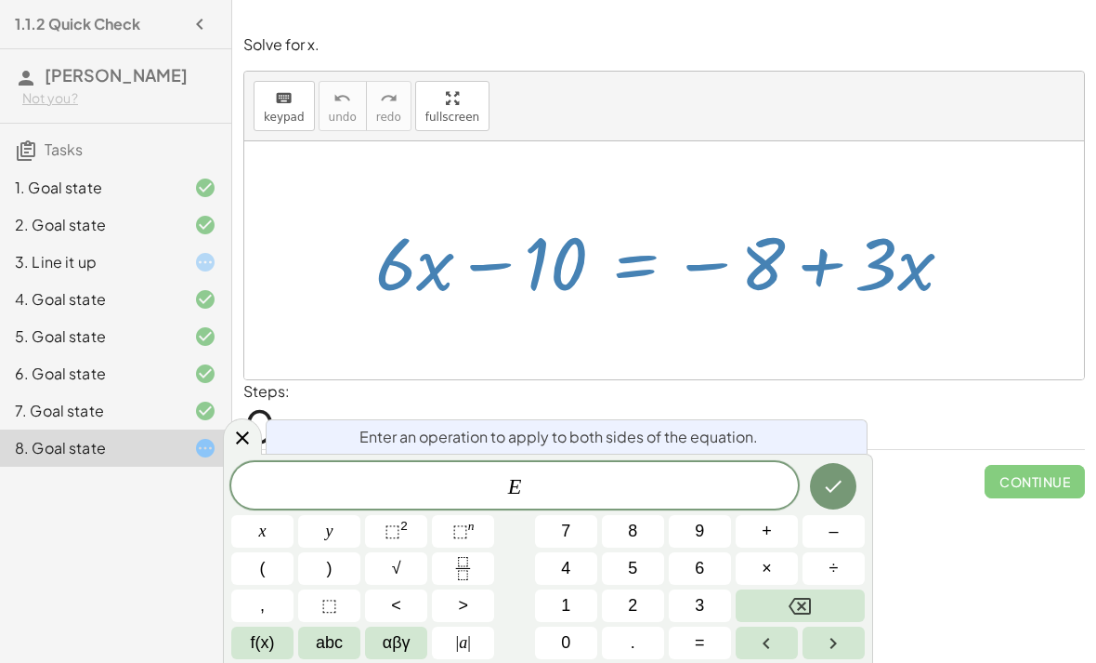
click at [836, 529] on span "–" at bounding box center [833, 530] width 9 height 25
click at [704, 603] on span "3" at bounding box center [699, 605] width 9 height 25
click at [320, 646] on span "abc" at bounding box center [329, 642] width 27 height 25
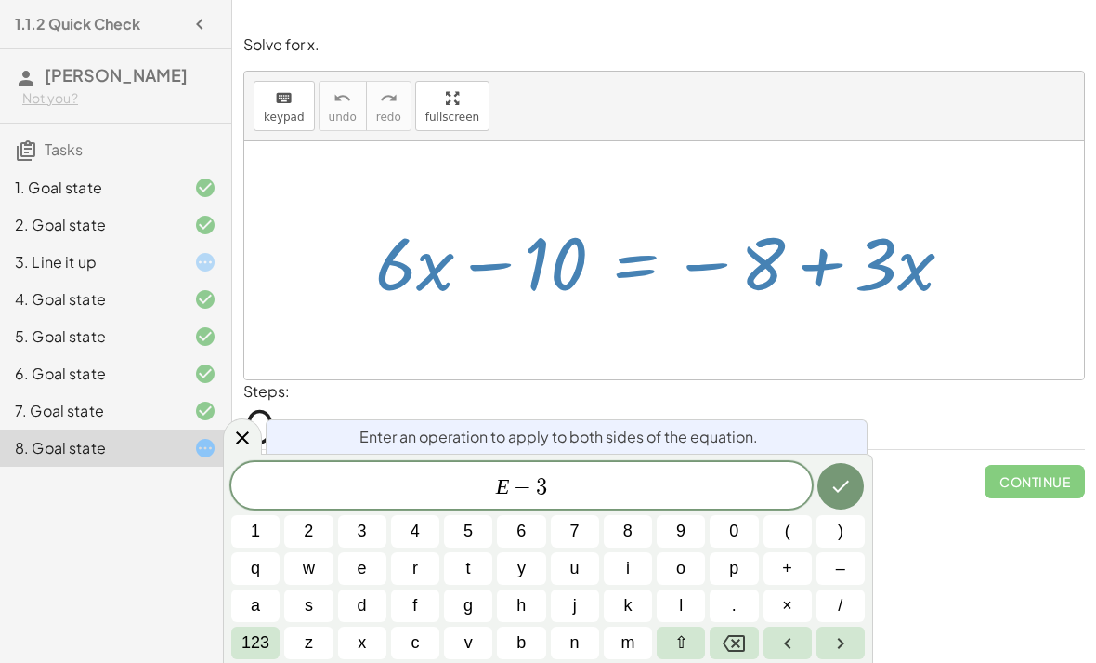
click at [372, 632] on button "x" at bounding box center [362, 642] width 48 height 33
click at [837, 480] on icon "Done" at bounding box center [841, 486] width 22 height 22
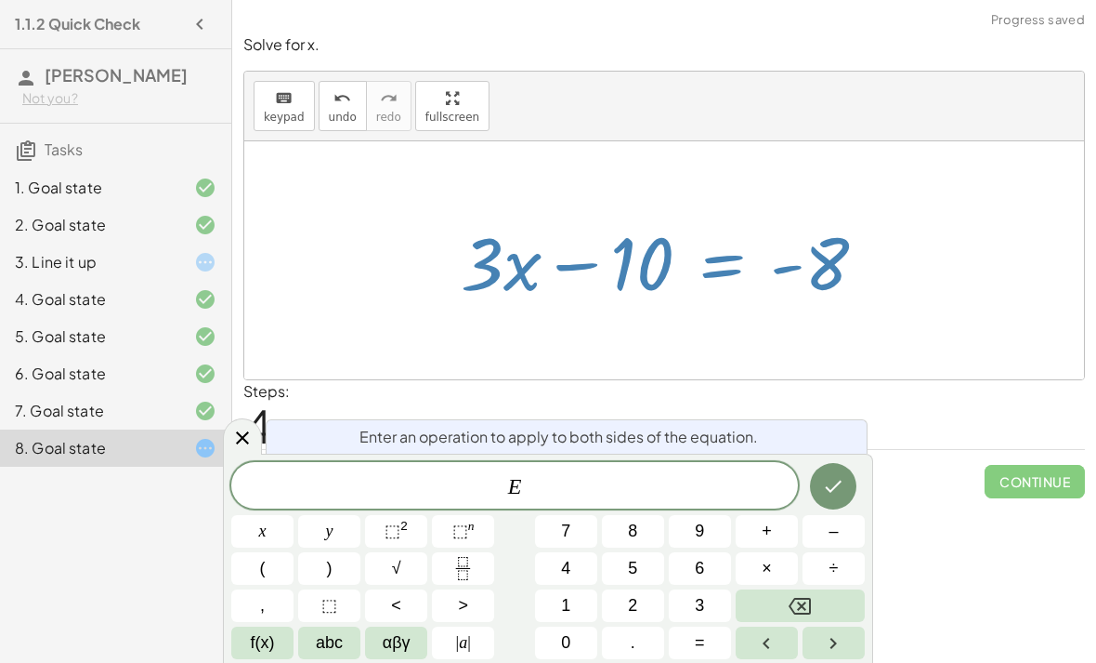
click at [767, 531] on span "+" at bounding box center [767, 530] width 10 height 25
click at [568, 615] on span "1" at bounding box center [565, 605] width 9 height 25
click at [818, 598] on button "Backspace" at bounding box center [800, 605] width 129 height 33
click at [579, 647] on button "0" at bounding box center [566, 642] width 62 height 33
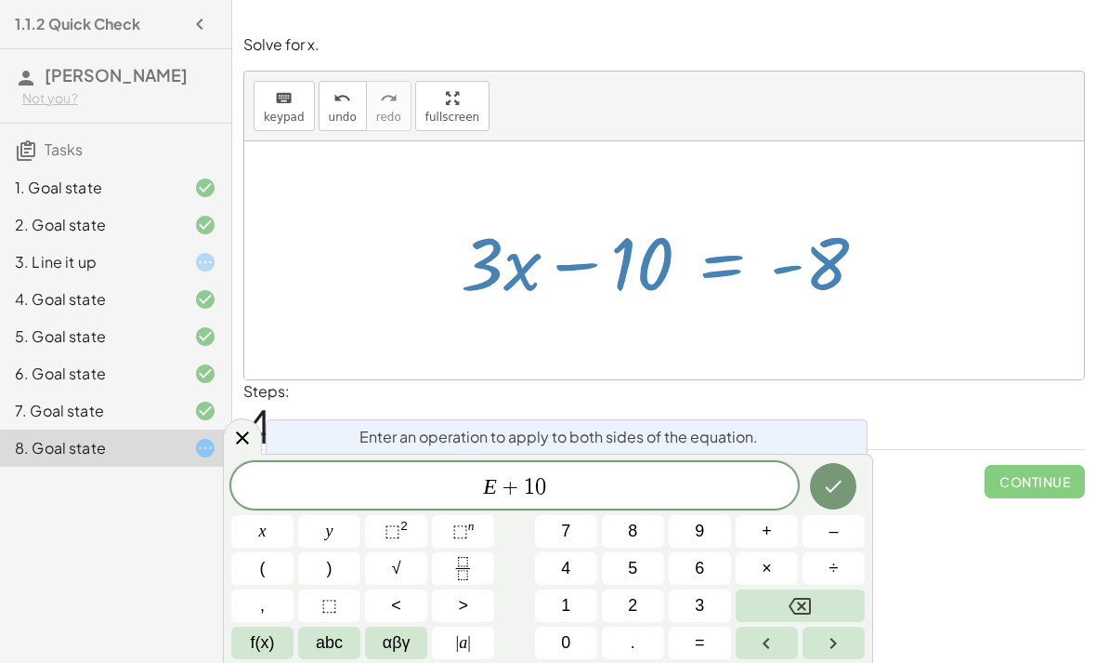
click at [832, 488] on icon "Done" at bounding box center [833, 486] width 22 height 22
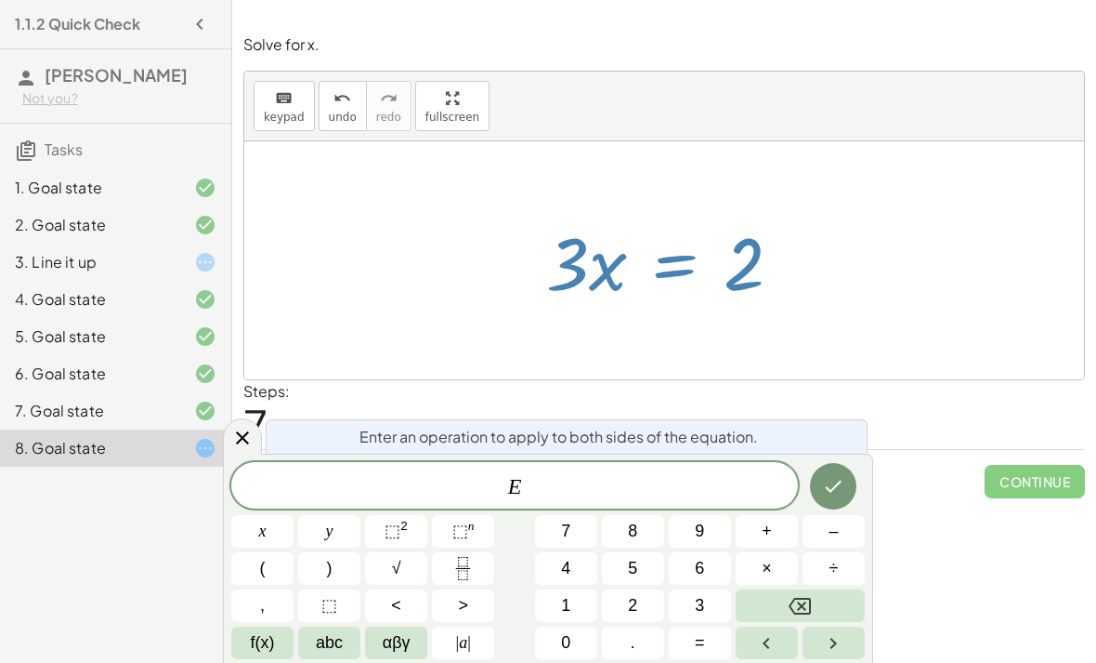
click at [470, 571] on icon "Fraction" at bounding box center [463, 568] width 23 height 23
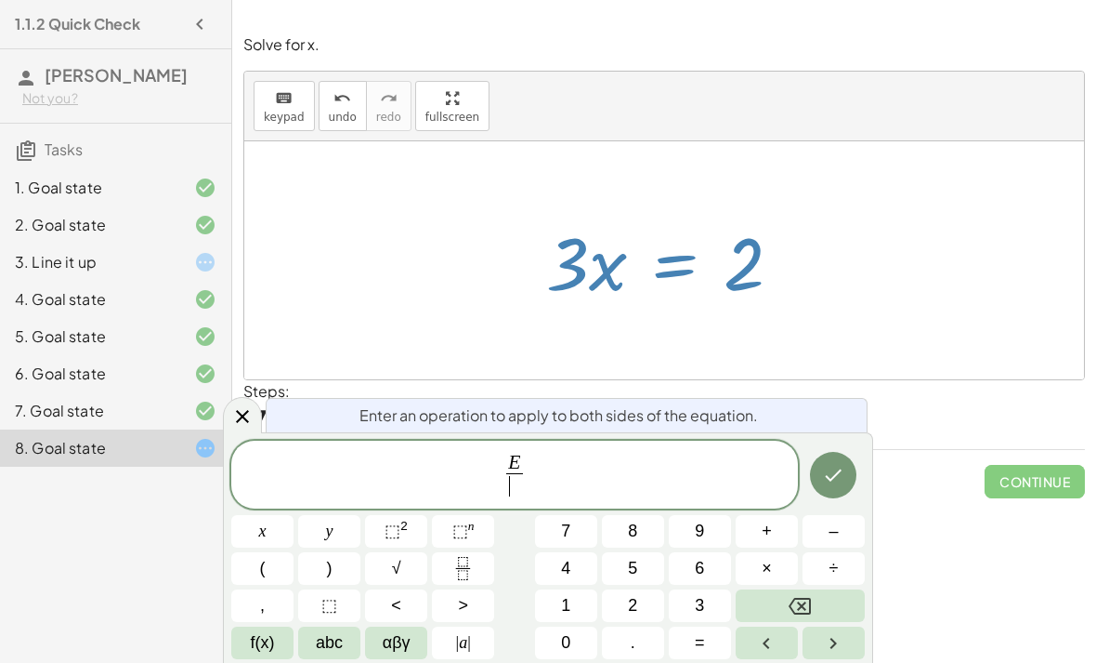
click at [709, 609] on button "3" at bounding box center [700, 605] width 62 height 33
click at [849, 467] on button "Done" at bounding box center [833, 475] width 46 height 46
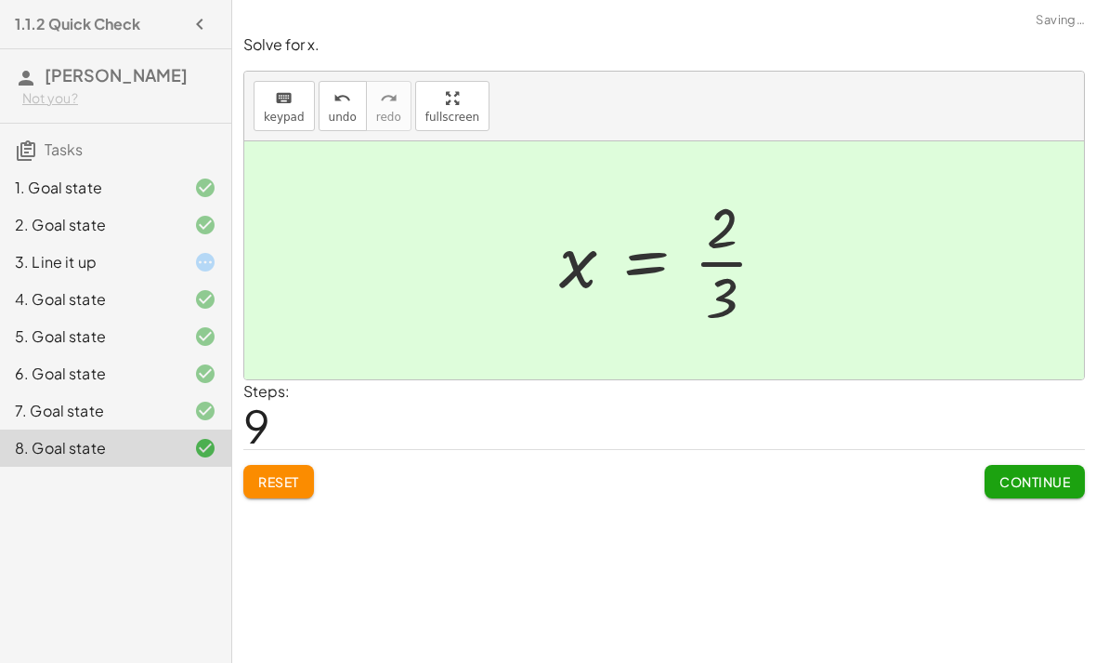
click at [1030, 495] on button "Continue" at bounding box center [1035, 481] width 100 height 33
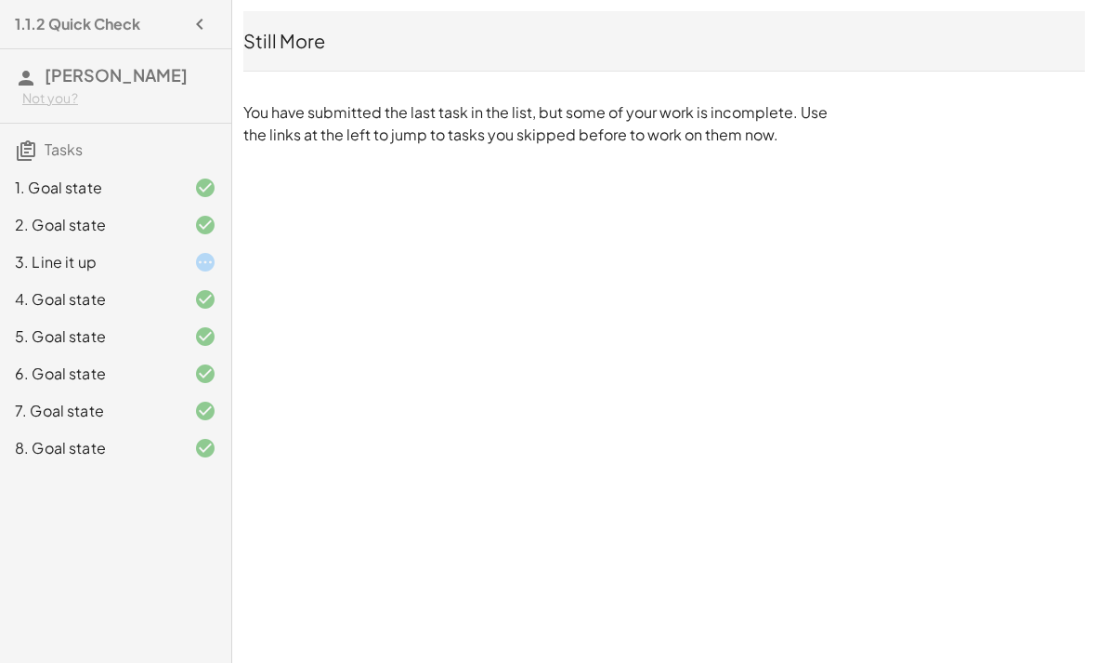
click at [0, 0] on div "1.1.2 Quick Check [PERSON_NAME] Not you? Tasks 1. Goal state 2. Goal state 3. L…" at bounding box center [0, 0] width 0 height 0
